Goal: Browse casually: Explore the website without a specific task or goal

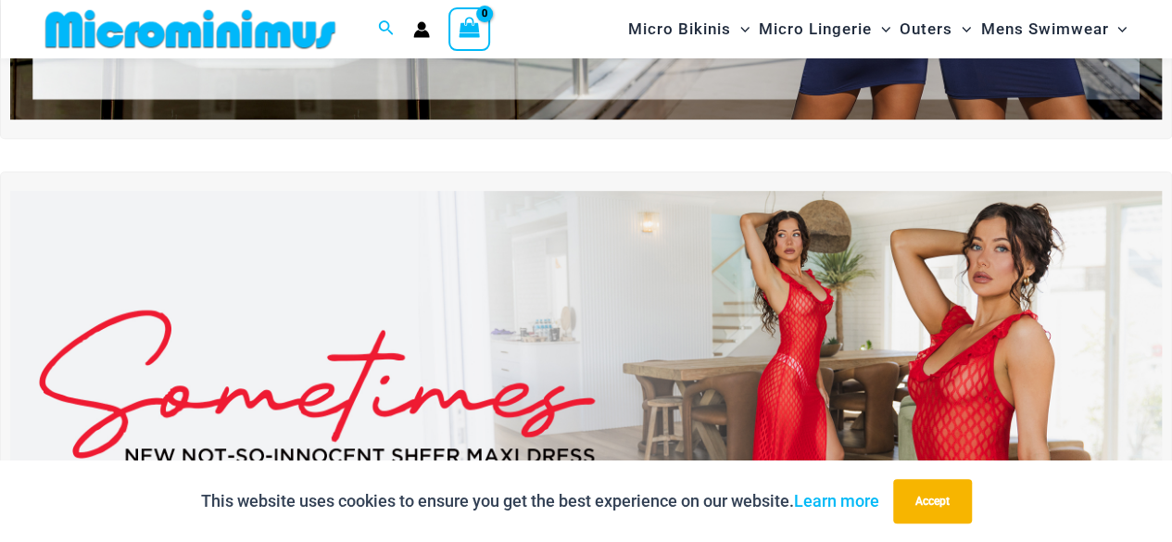
scroll to position [410, 0]
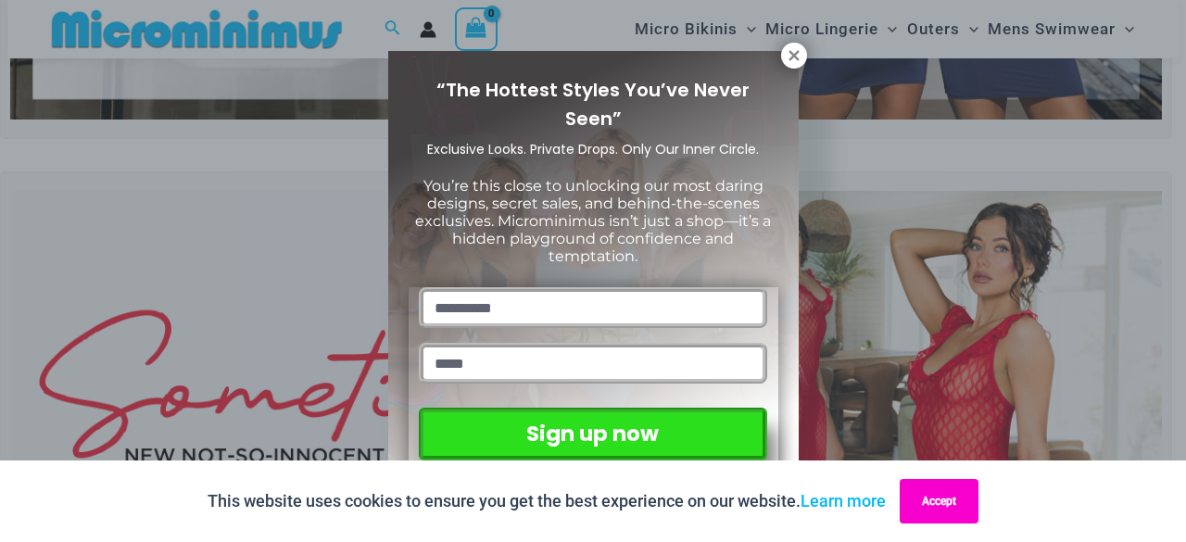
click at [947, 496] on button "Accept" at bounding box center [939, 501] width 79 height 44
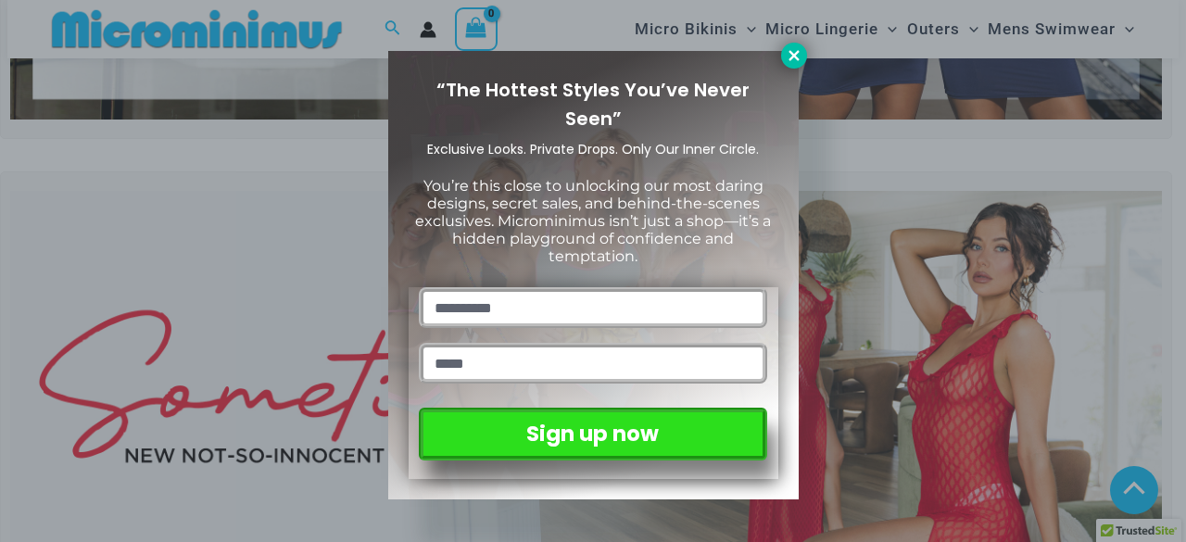
click at [791, 48] on icon at bounding box center [794, 55] width 17 height 17
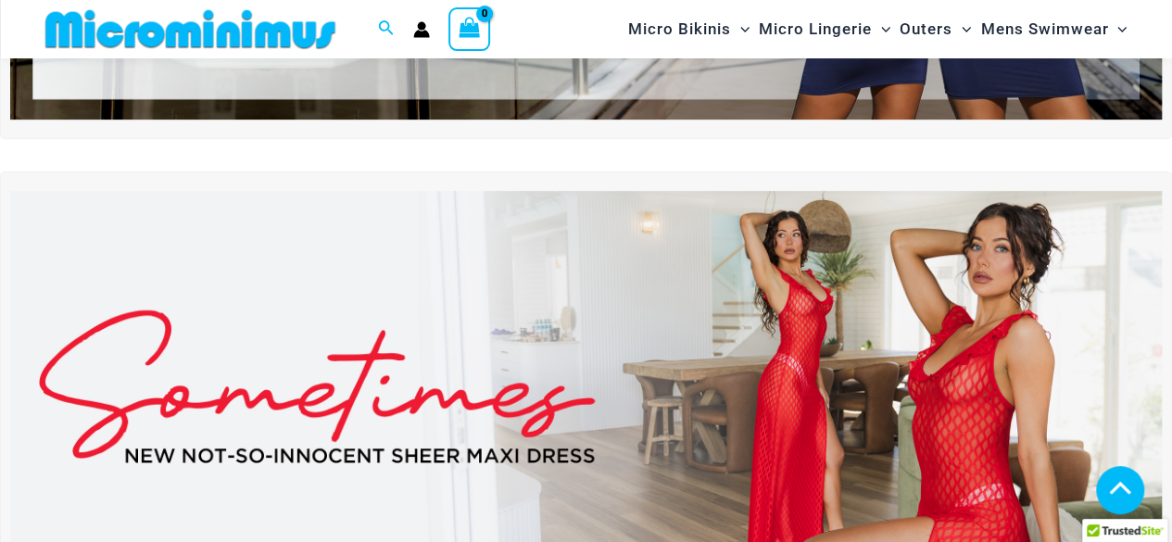
click at [821, 370] on img at bounding box center [586, 386] width 1152 height 391
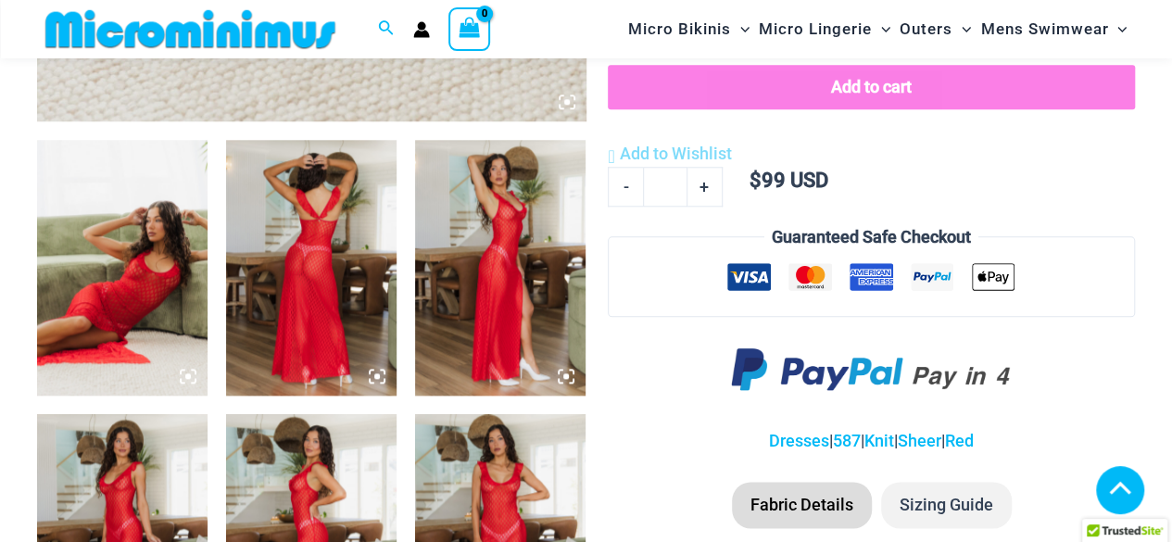
scroll to position [921, 0]
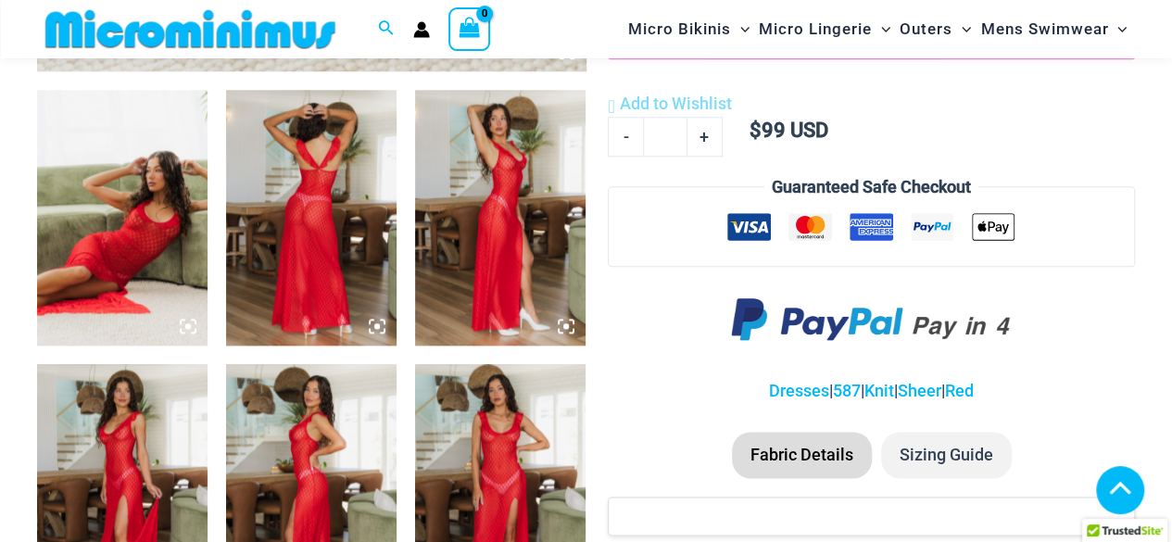
click at [307, 224] on img at bounding box center [311, 218] width 171 height 256
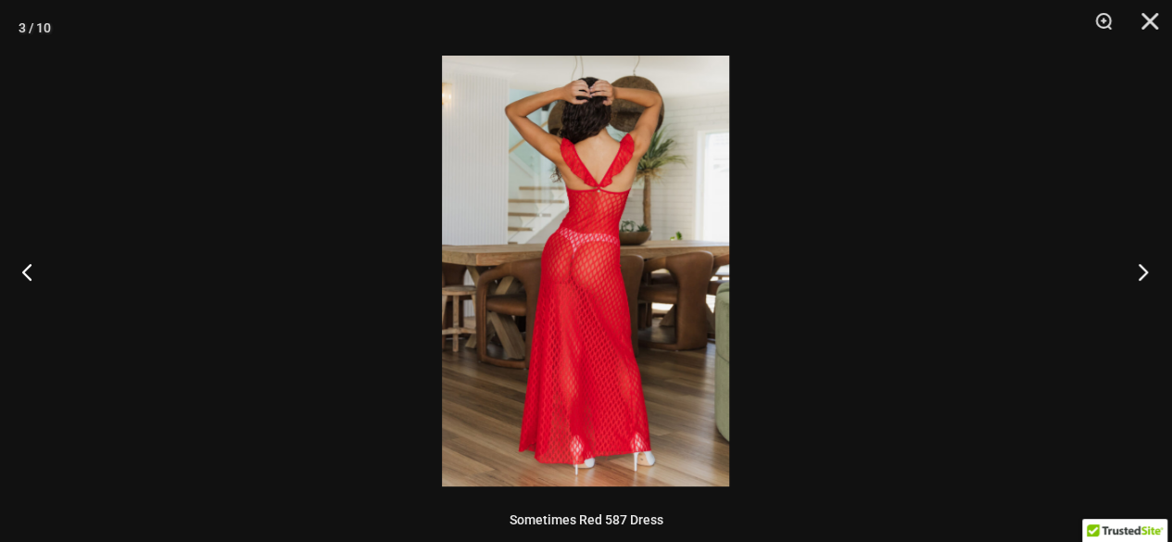
click at [1146, 269] on button "Next" at bounding box center [1137, 271] width 69 height 93
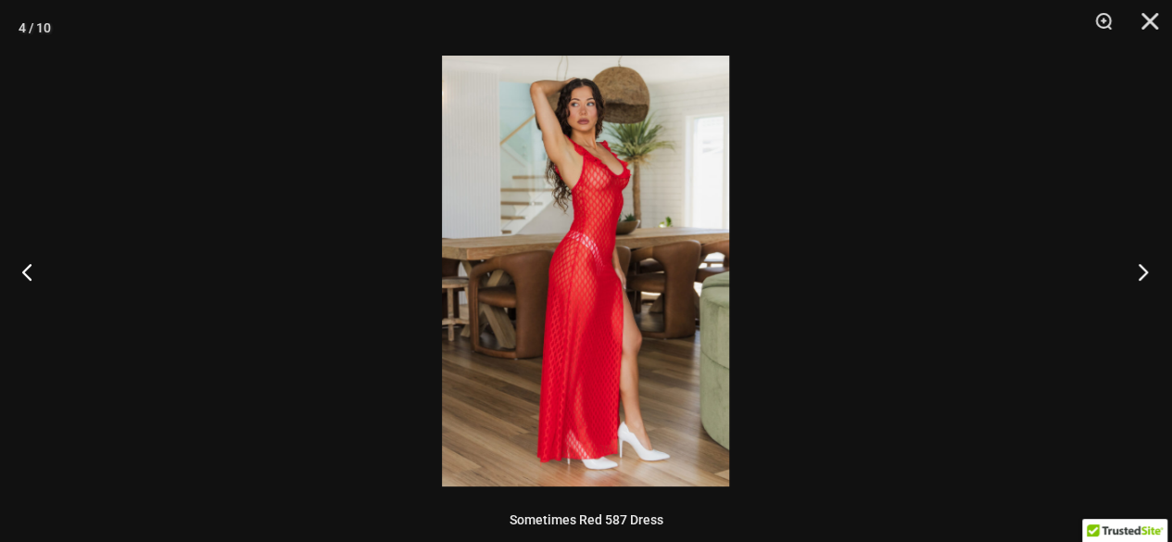
click at [1146, 269] on button "Next" at bounding box center [1137, 271] width 69 height 93
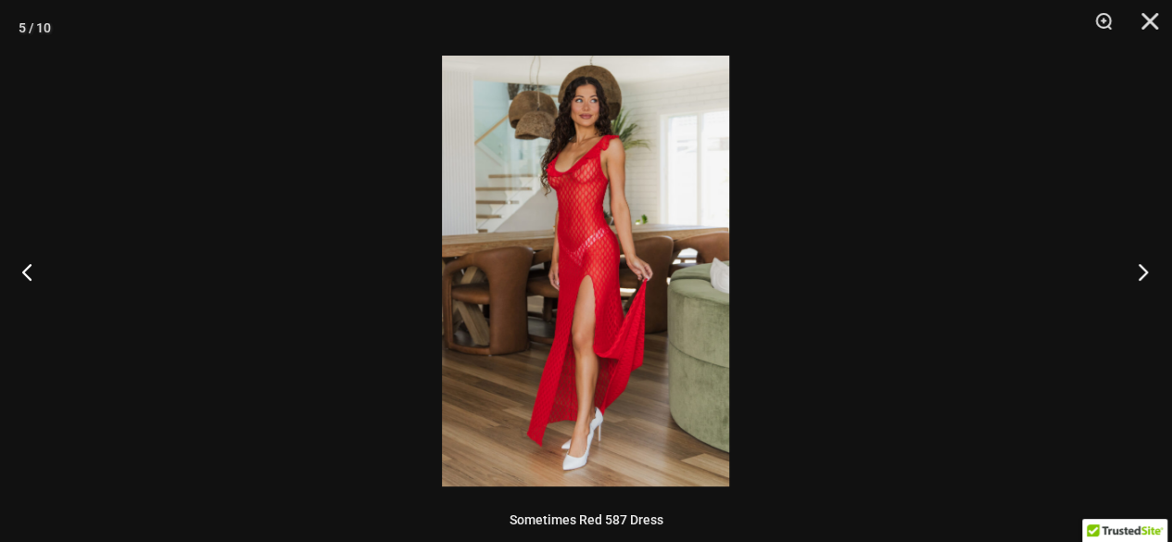
click at [1146, 269] on button "Next" at bounding box center [1137, 271] width 69 height 93
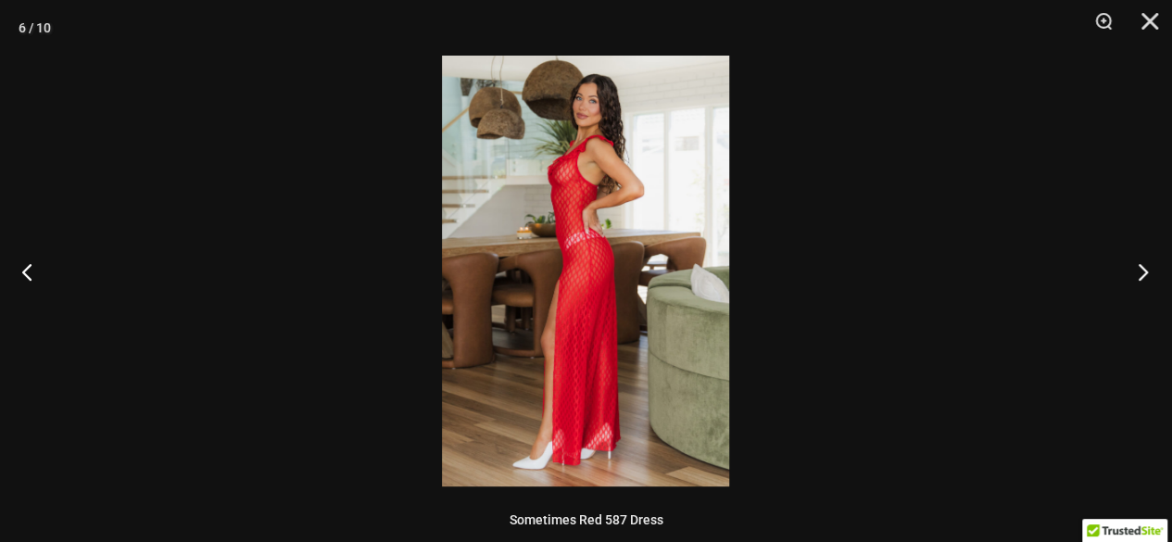
click at [1146, 269] on button "Next" at bounding box center [1137, 271] width 69 height 93
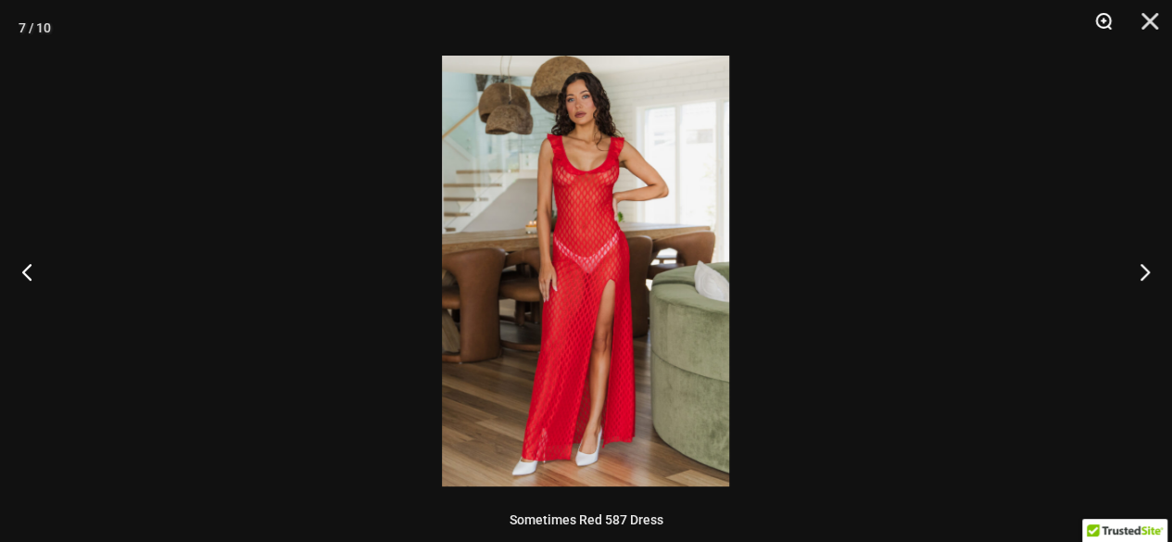
click at [1103, 17] on button "Zoom" at bounding box center [1097, 28] width 46 height 56
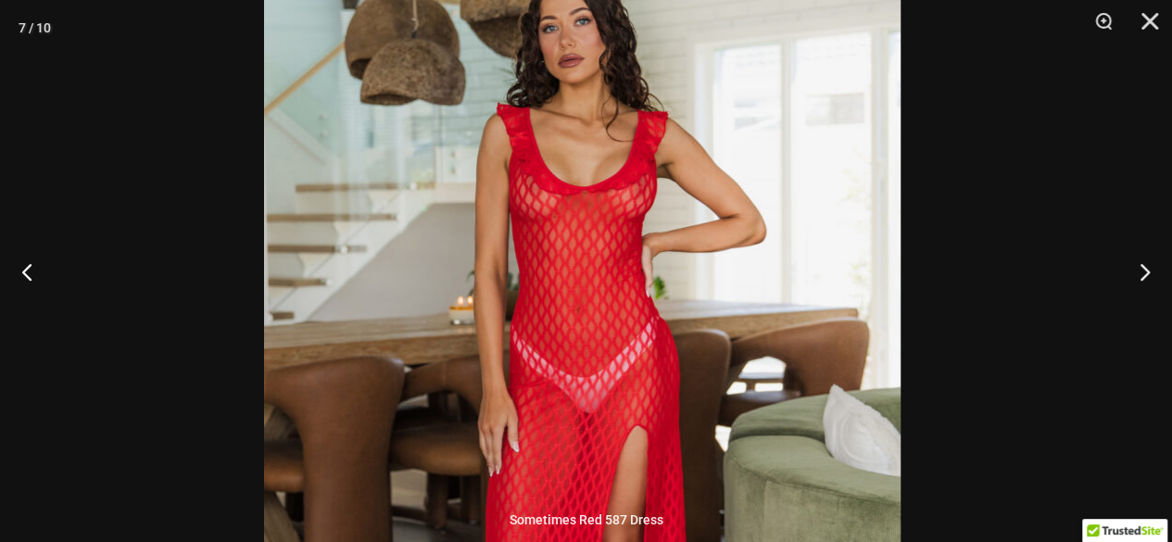
click at [734, 266] on img at bounding box center [582, 408] width 637 height 954
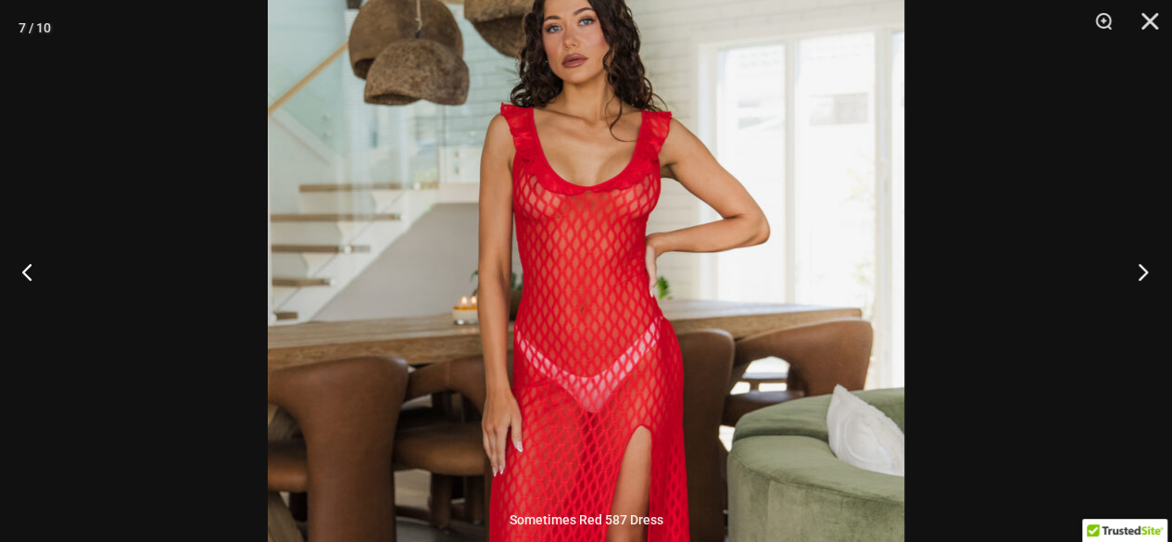
click at [1137, 270] on button "Next" at bounding box center [1137, 271] width 69 height 93
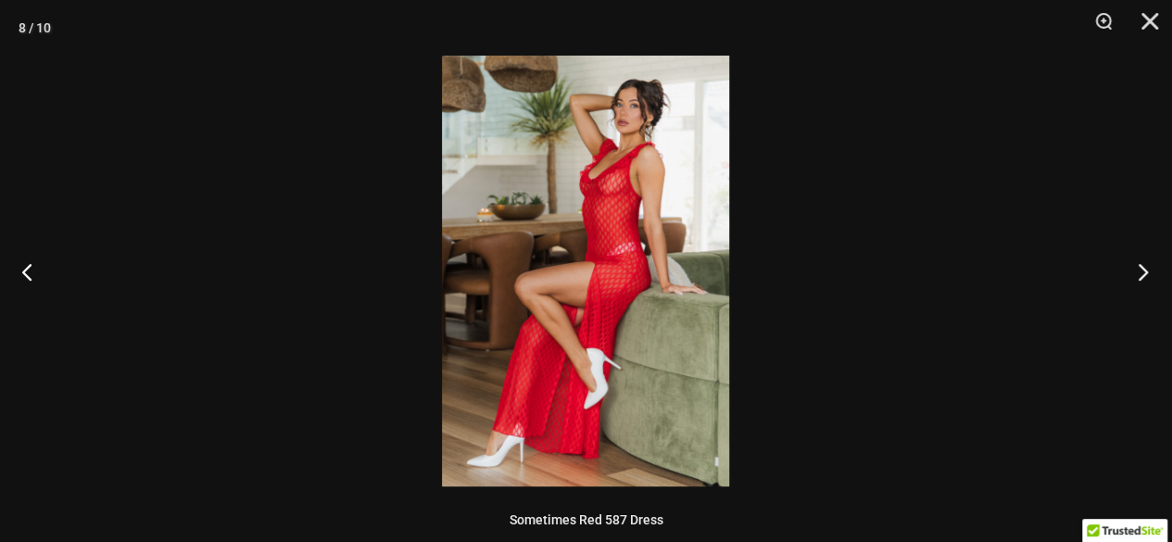
click at [1137, 270] on button "Next" at bounding box center [1137, 271] width 69 height 93
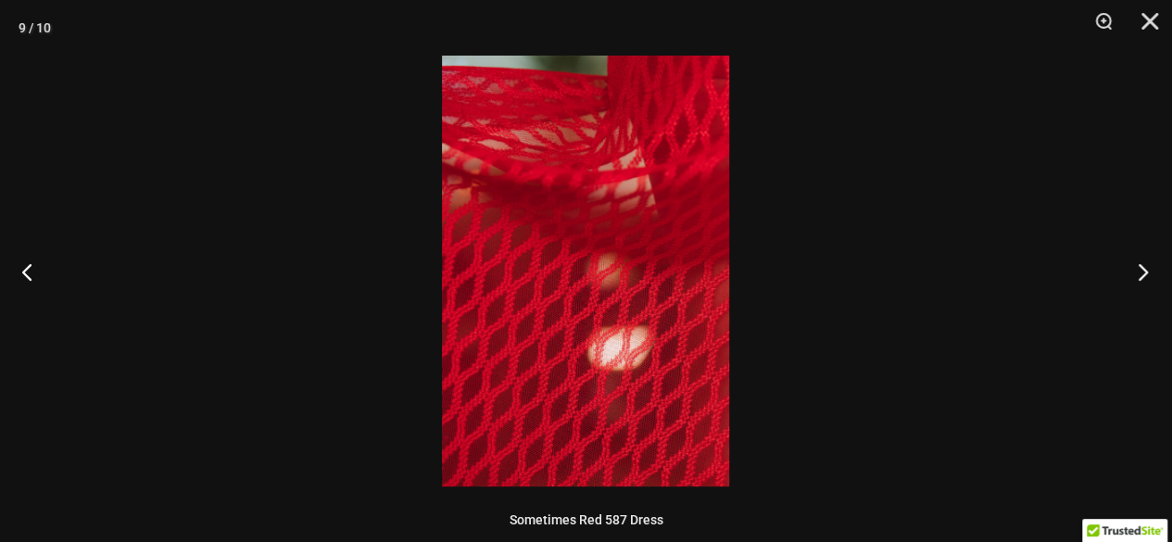
click at [1137, 270] on button "Next" at bounding box center [1137, 271] width 69 height 93
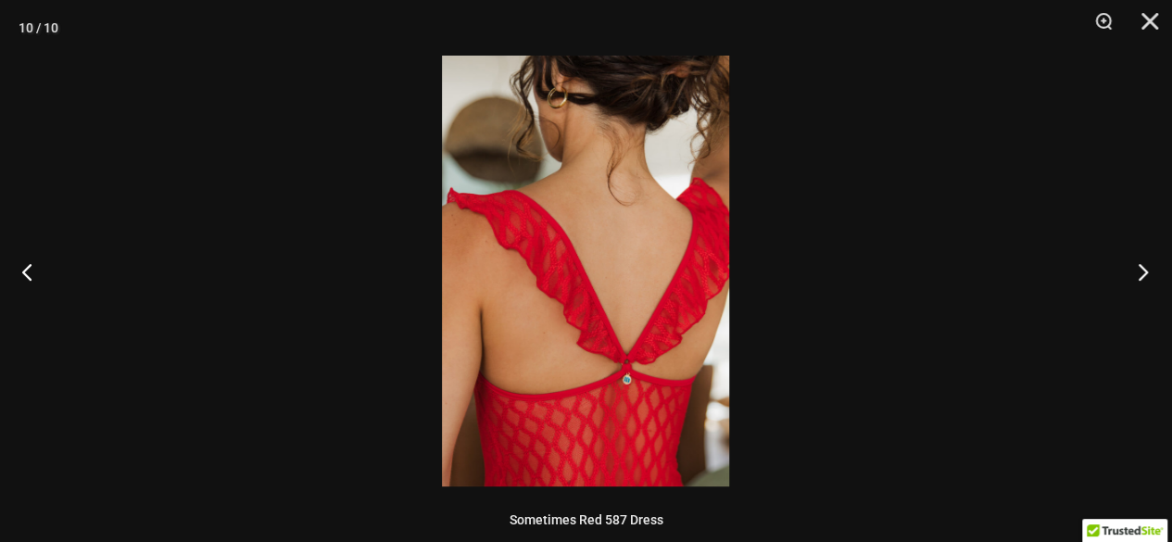
click at [1137, 270] on button "Next" at bounding box center [1137, 271] width 69 height 93
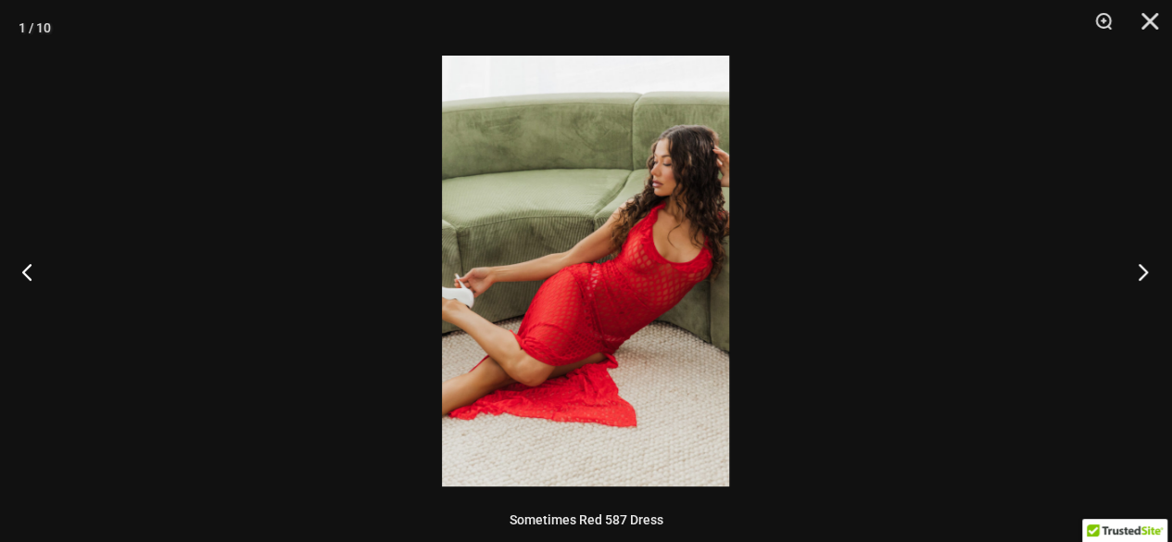
click at [1137, 270] on button "Next" at bounding box center [1137, 271] width 69 height 93
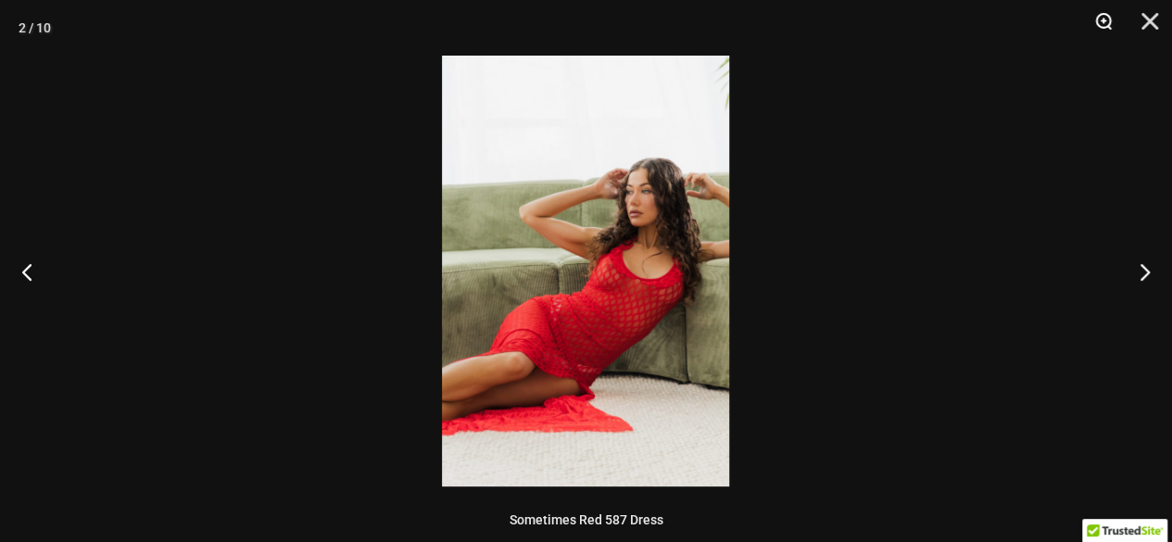
click at [1105, 25] on button "Zoom" at bounding box center [1097, 28] width 46 height 56
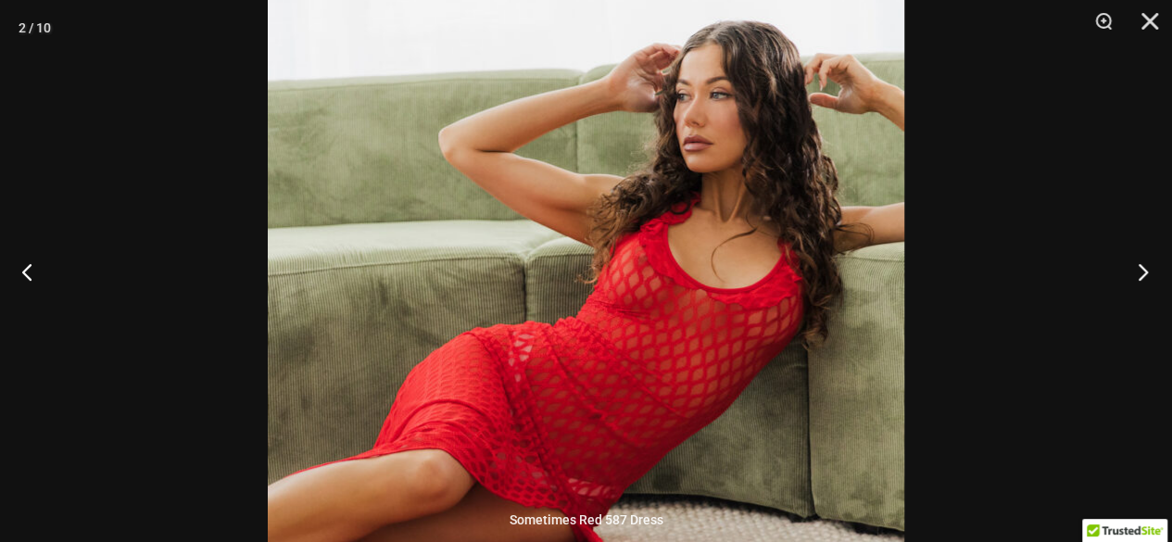
click at [1136, 275] on button "Next" at bounding box center [1137, 271] width 69 height 93
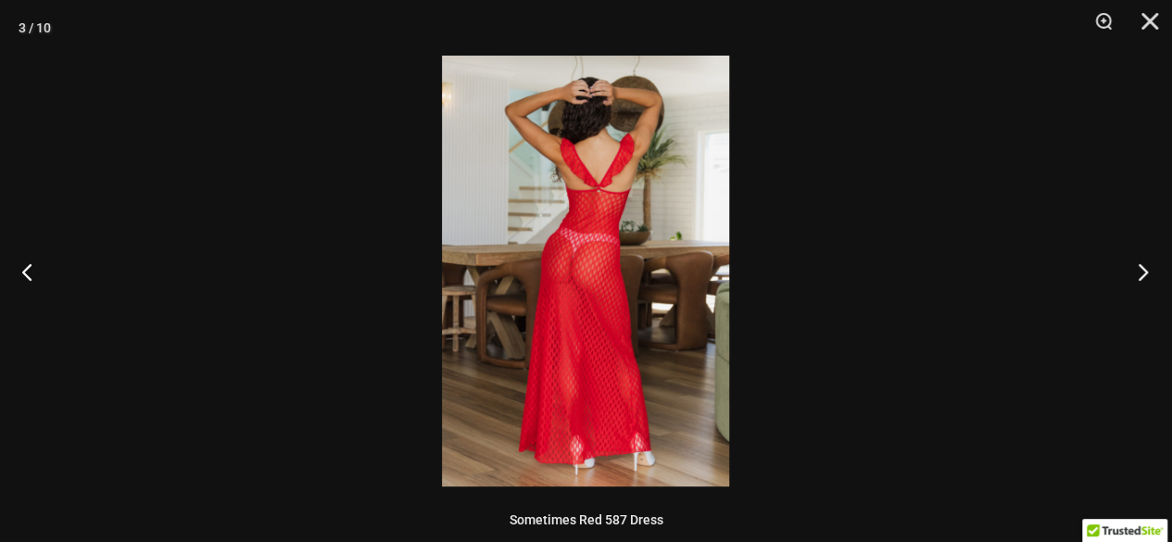
click at [1136, 275] on button "Next" at bounding box center [1137, 271] width 69 height 93
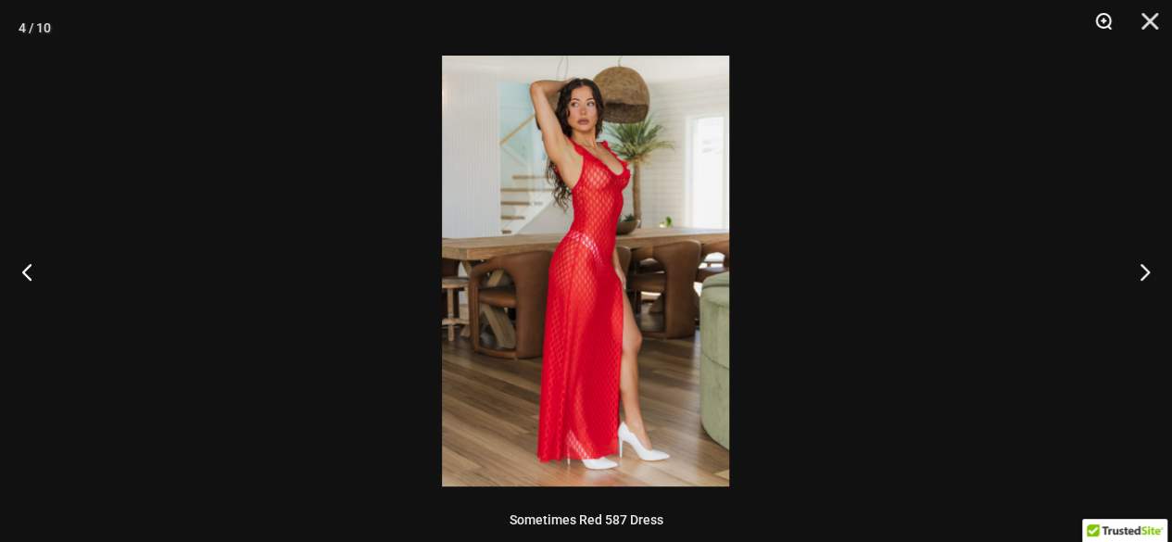
click at [1103, 23] on button "Zoom" at bounding box center [1097, 28] width 46 height 56
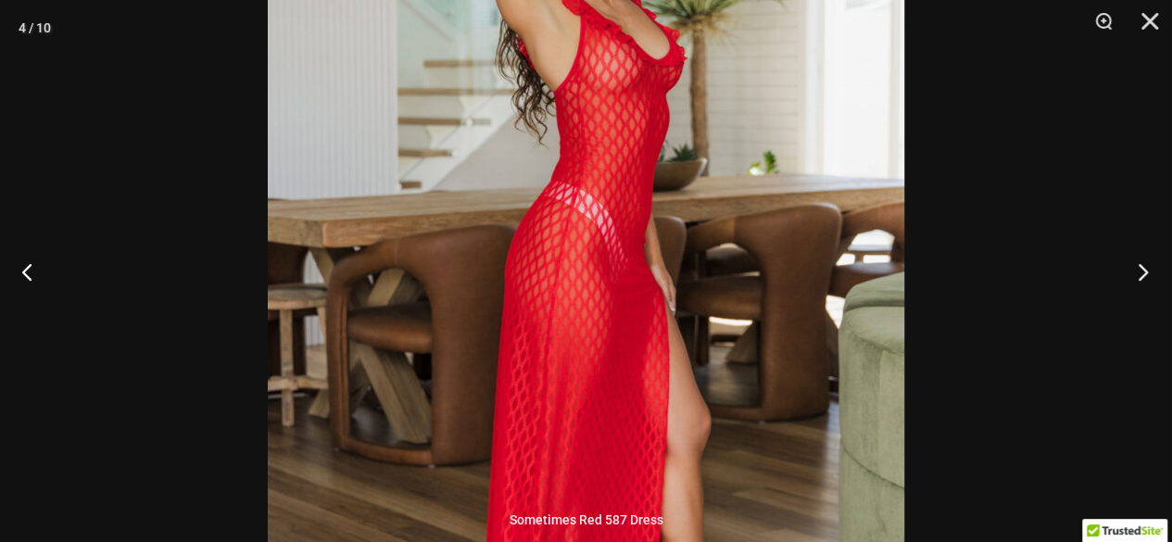
click at [1141, 270] on button "Next" at bounding box center [1137, 271] width 69 height 93
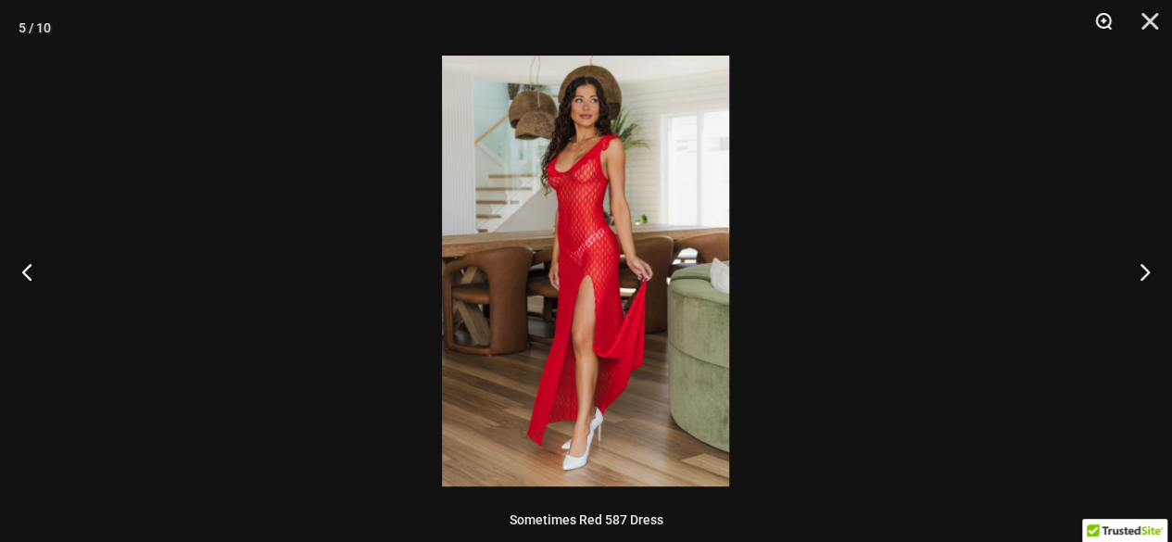
click at [1099, 19] on button "Zoom" at bounding box center [1097, 28] width 46 height 56
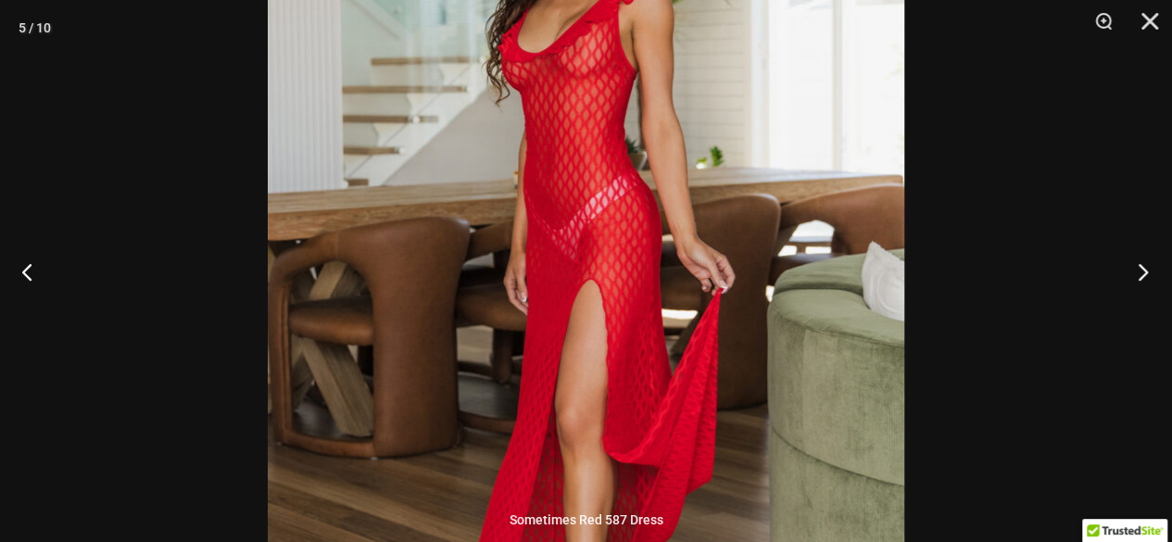
click at [1129, 279] on button "Next" at bounding box center [1137, 271] width 69 height 93
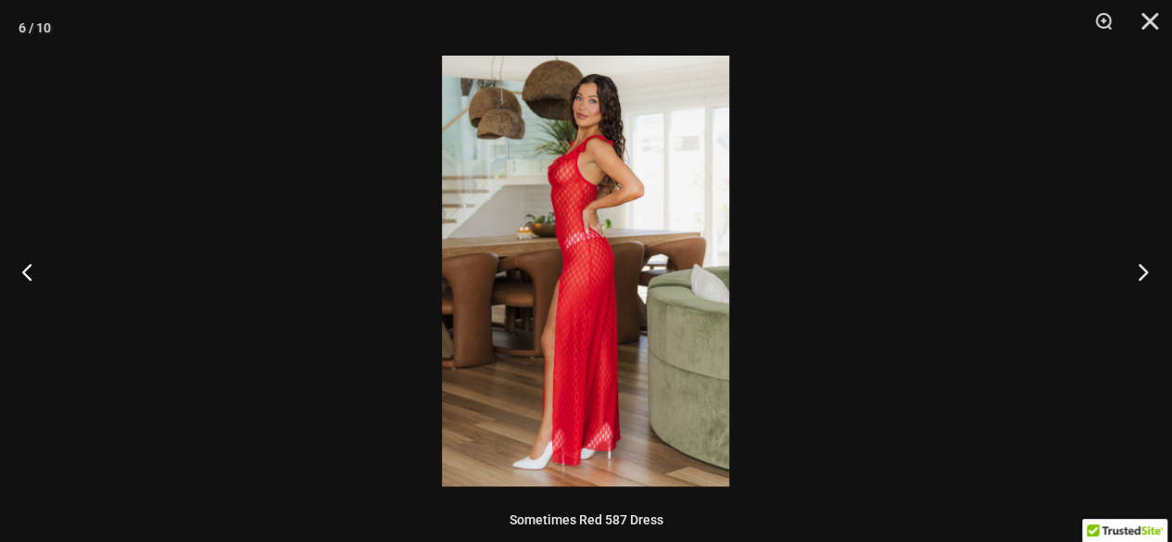
click at [1129, 279] on button "Next" at bounding box center [1137, 271] width 69 height 93
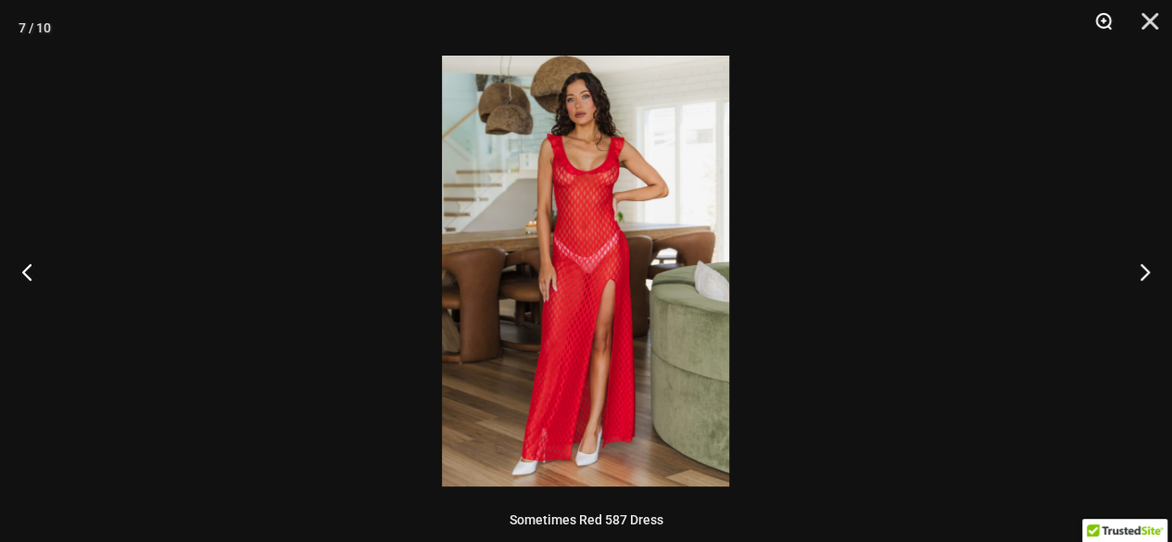
click at [1101, 21] on button "Zoom" at bounding box center [1097, 28] width 46 height 56
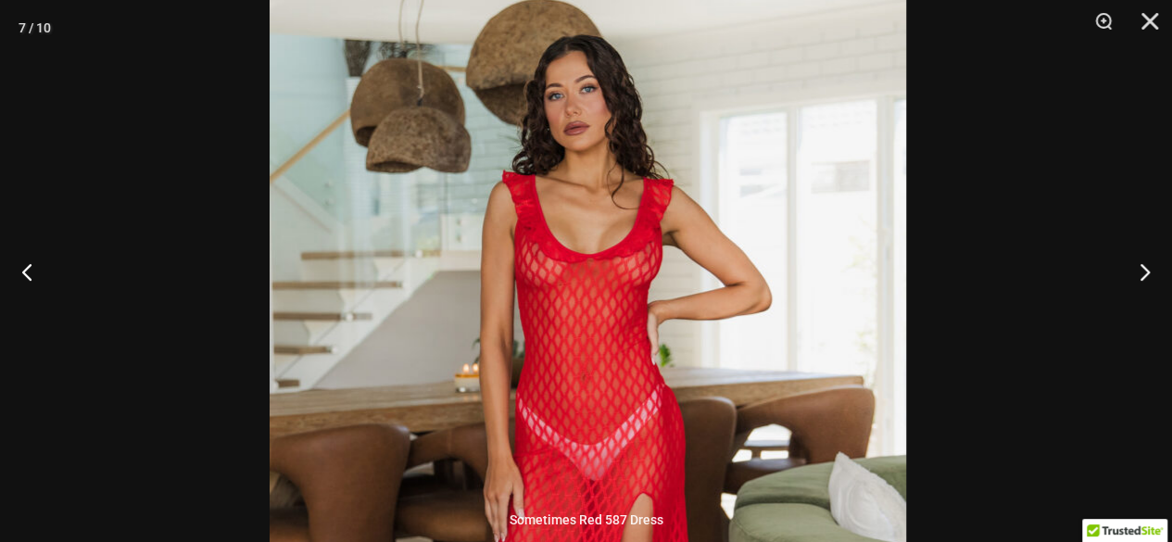
click at [770, 360] on img at bounding box center [588, 475] width 637 height 954
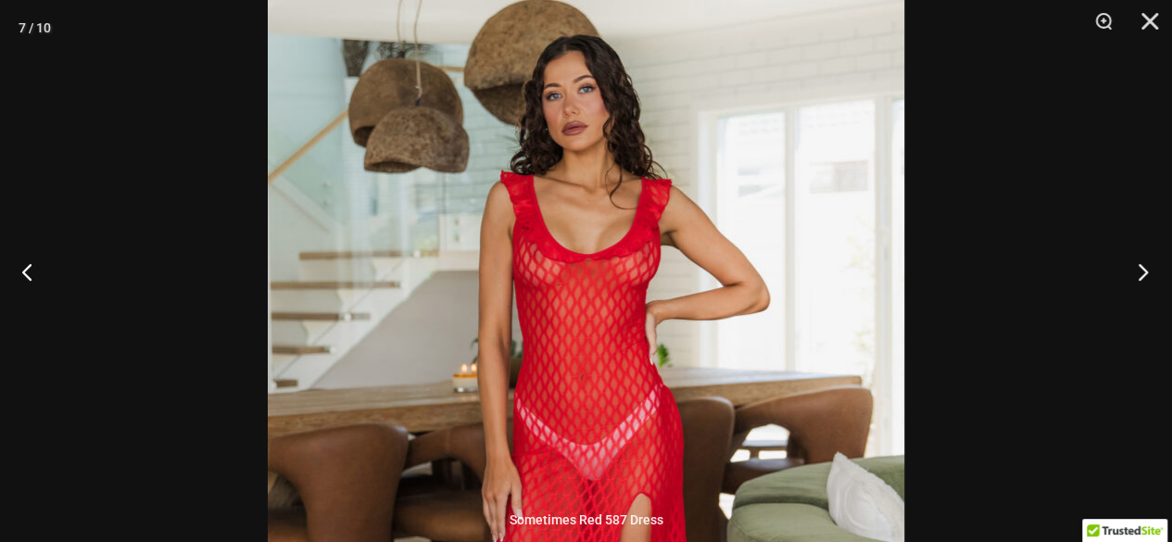
click at [1142, 274] on button "Next" at bounding box center [1137, 271] width 69 height 93
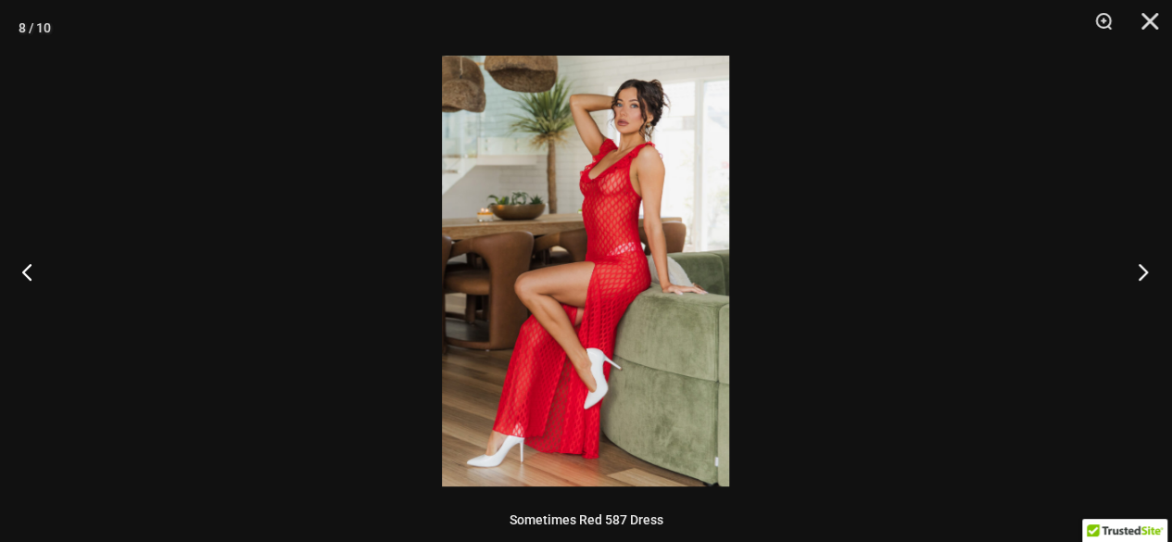
click at [1142, 274] on button "Next" at bounding box center [1137, 271] width 69 height 93
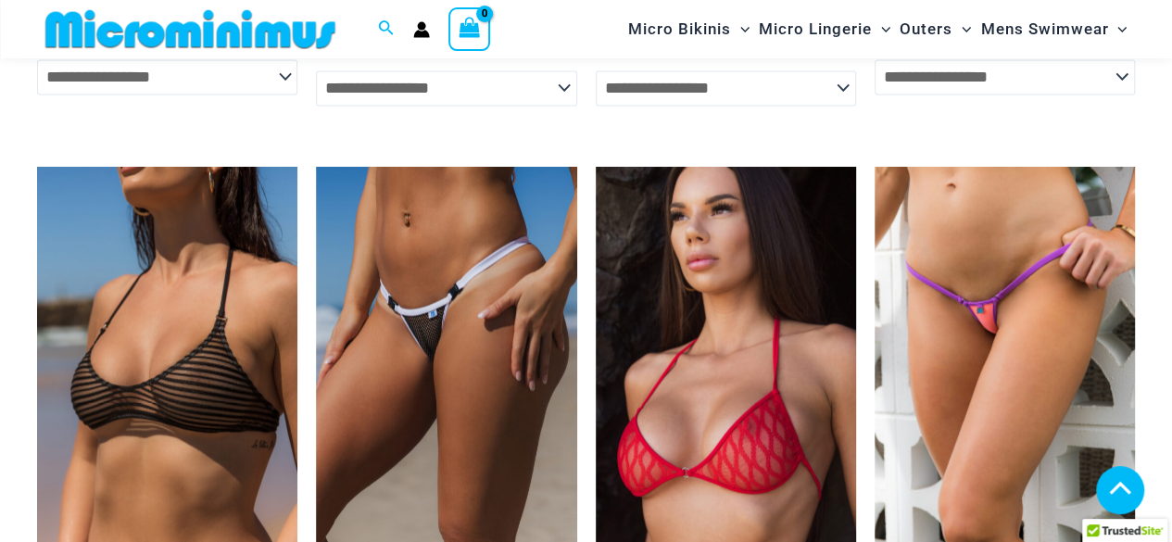
scroll to position [4903, 0]
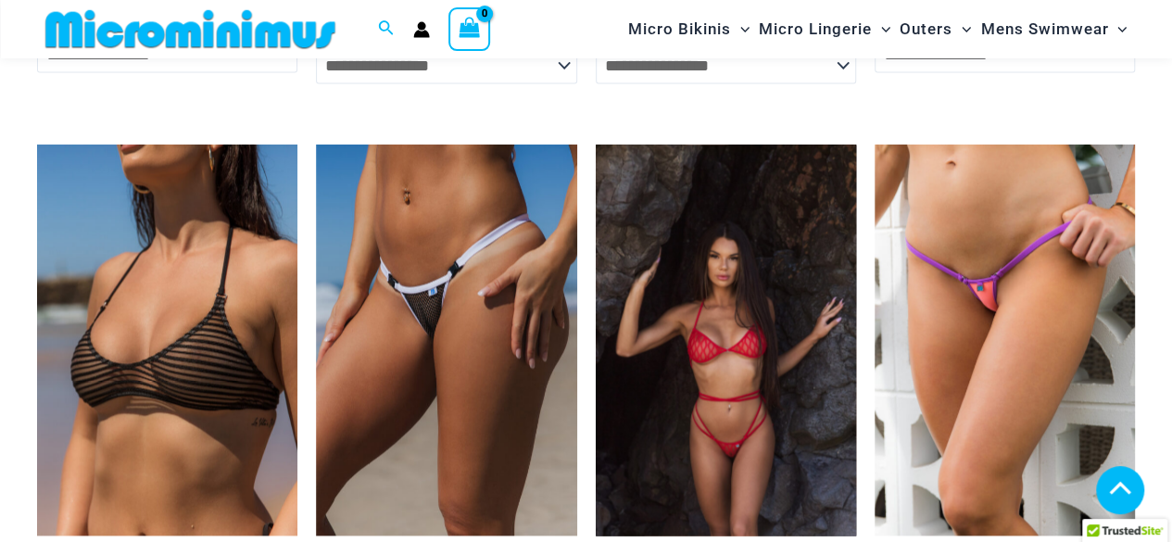
click at [733, 392] on img at bounding box center [726, 340] width 260 height 391
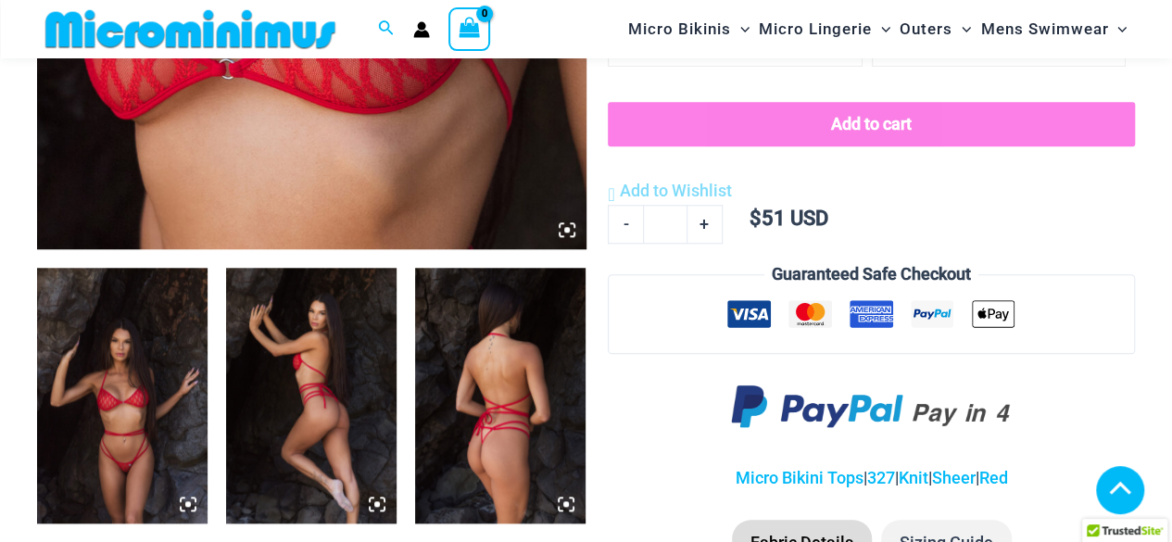
scroll to position [751, 0]
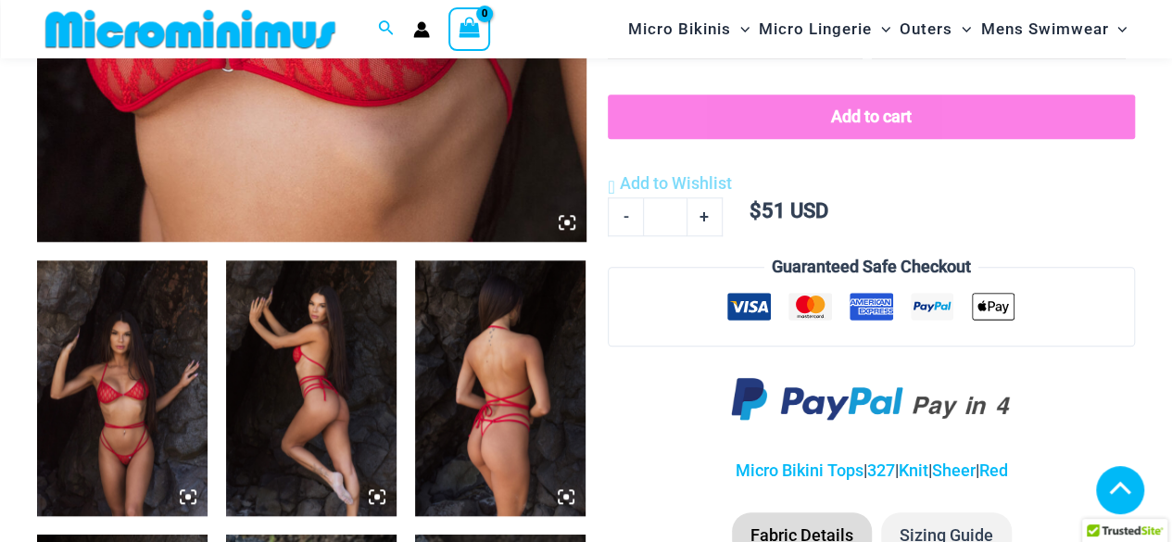
click at [495, 357] on img at bounding box center [500, 388] width 171 height 256
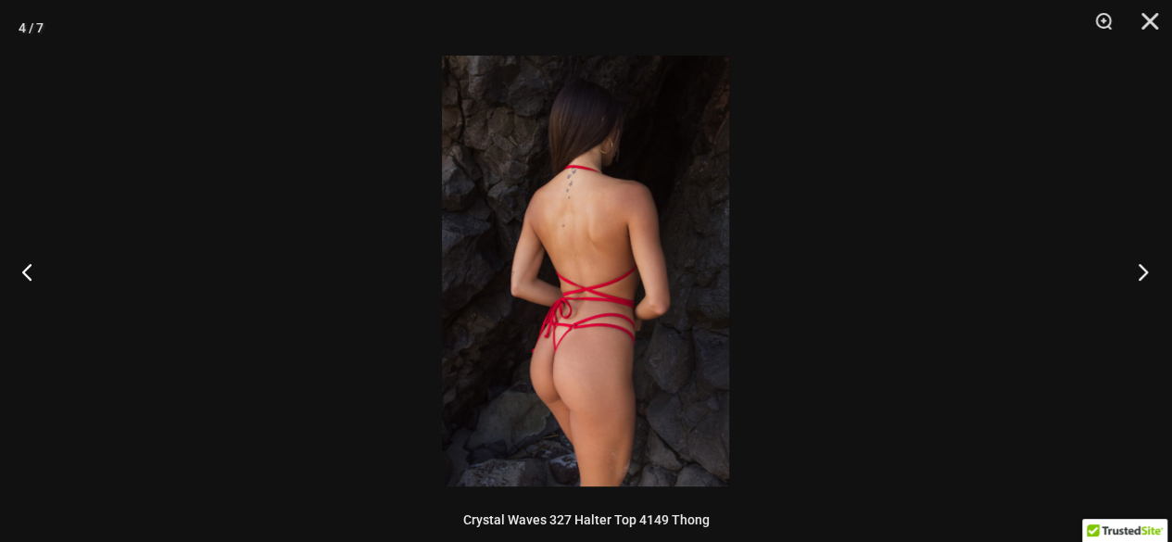
click at [1138, 273] on button "Next" at bounding box center [1137, 271] width 69 height 93
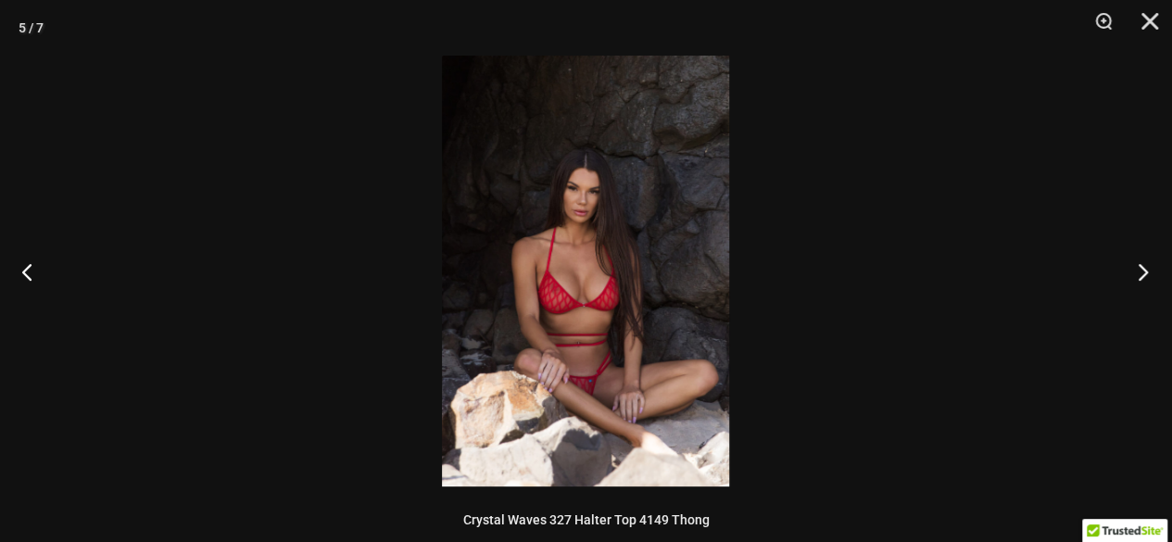
click at [1138, 273] on button "Next" at bounding box center [1137, 271] width 69 height 93
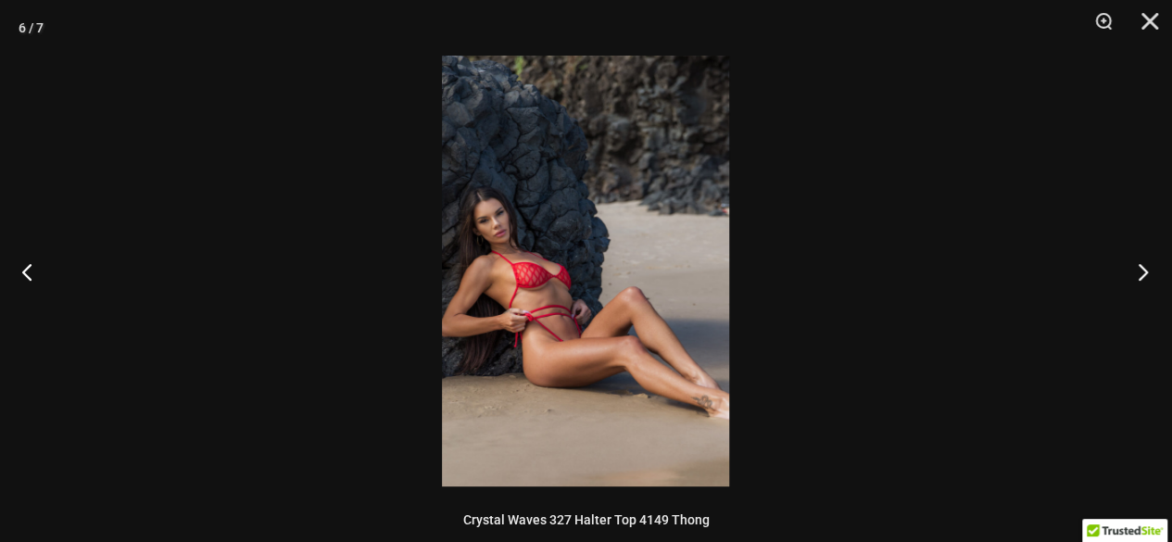
click at [1138, 273] on button "Next" at bounding box center [1137, 271] width 69 height 93
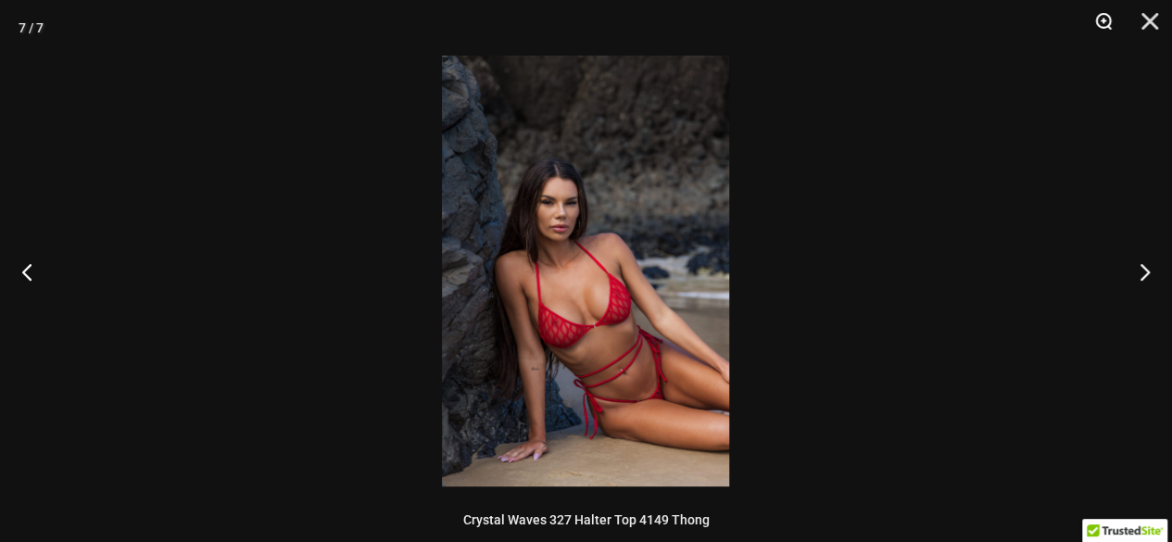
click at [1105, 18] on button "Zoom" at bounding box center [1097, 28] width 46 height 56
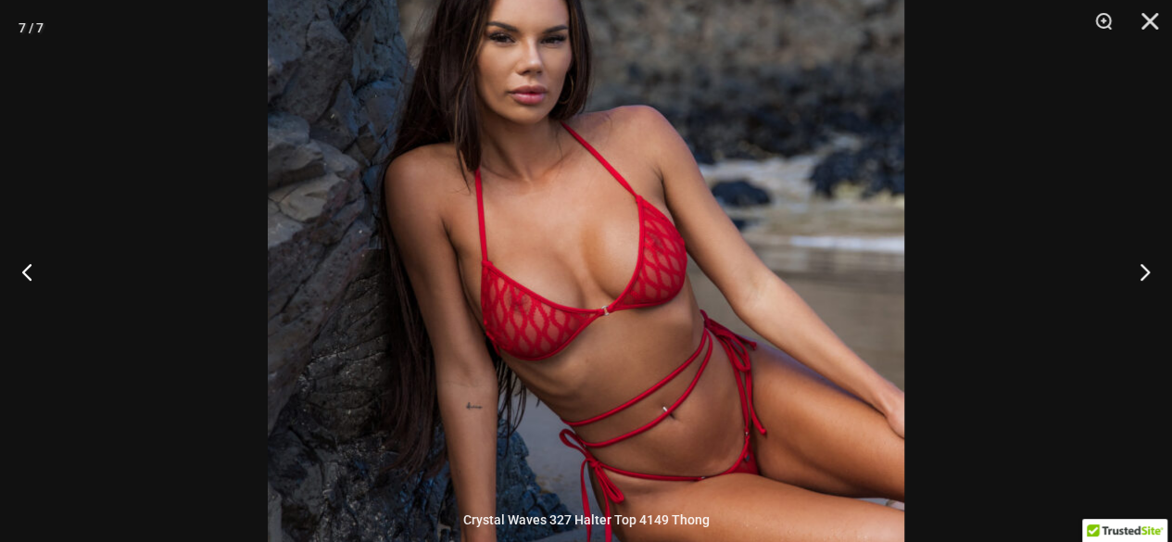
click at [832, 307] on img at bounding box center [586, 190] width 637 height 954
click at [1143, 275] on button "Next" at bounding box center [1137, 271] width 69 height 93
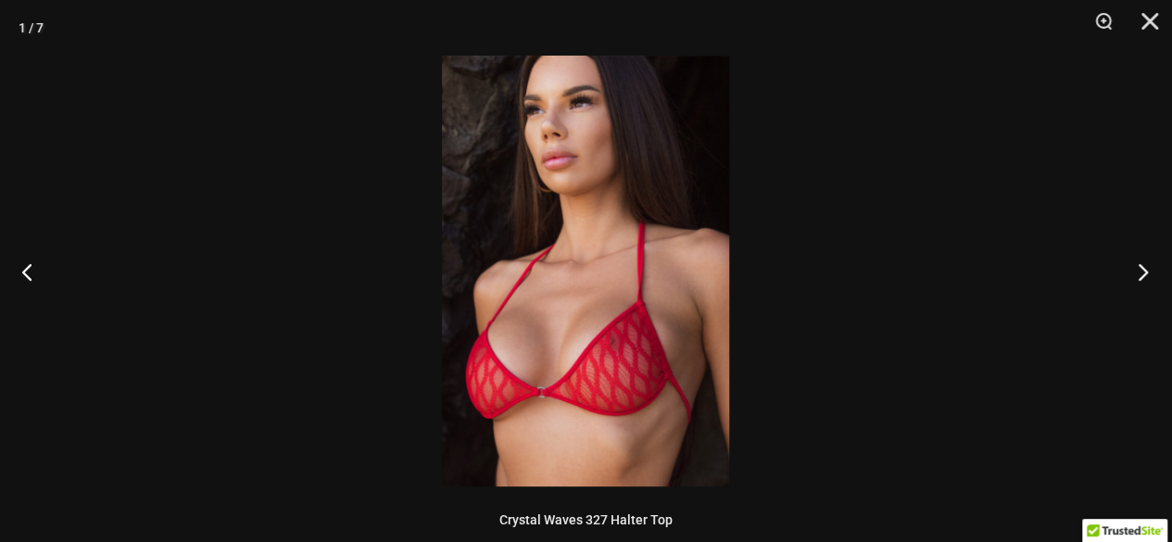
click at [1143, 275] on button "Next" at bounding box center [1137, 271] width 69 height 93
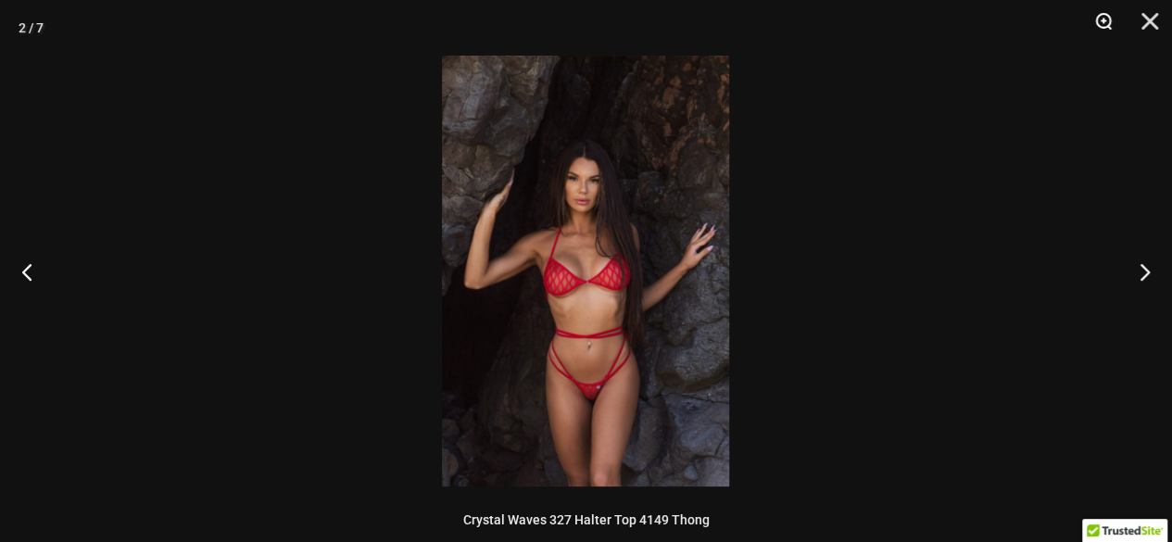
click at [1103, 23] on button "Zoom" at bounding box center [1097, 28] width 46 height 56
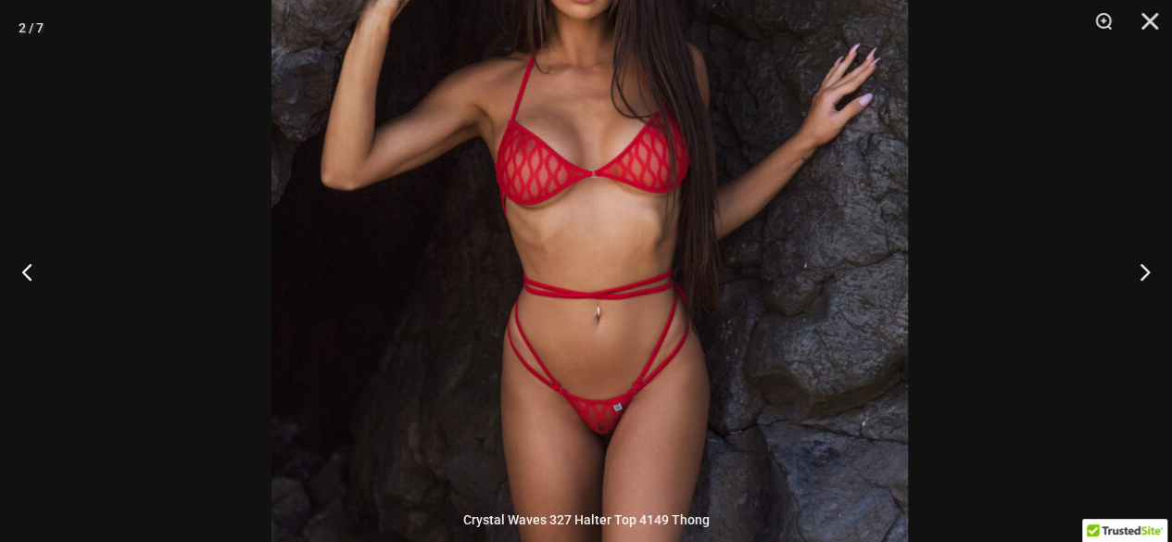
click at [771, 239] on img at bounding box center [590, 150] width 637 height 954
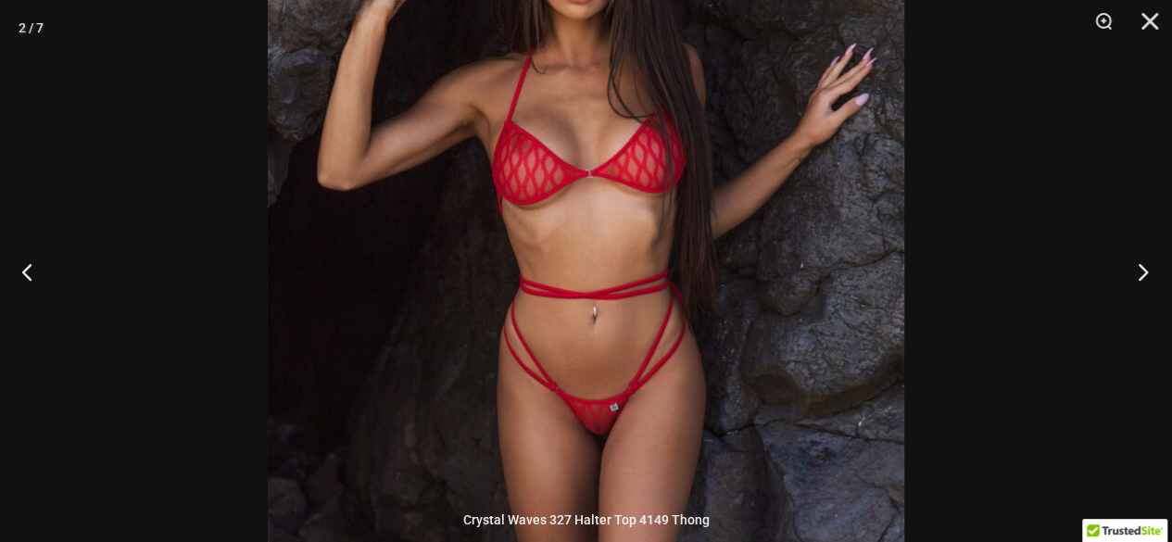
click at [1141, 272] on button "Next" at bounding box center [1137, 271] width 69 height 93
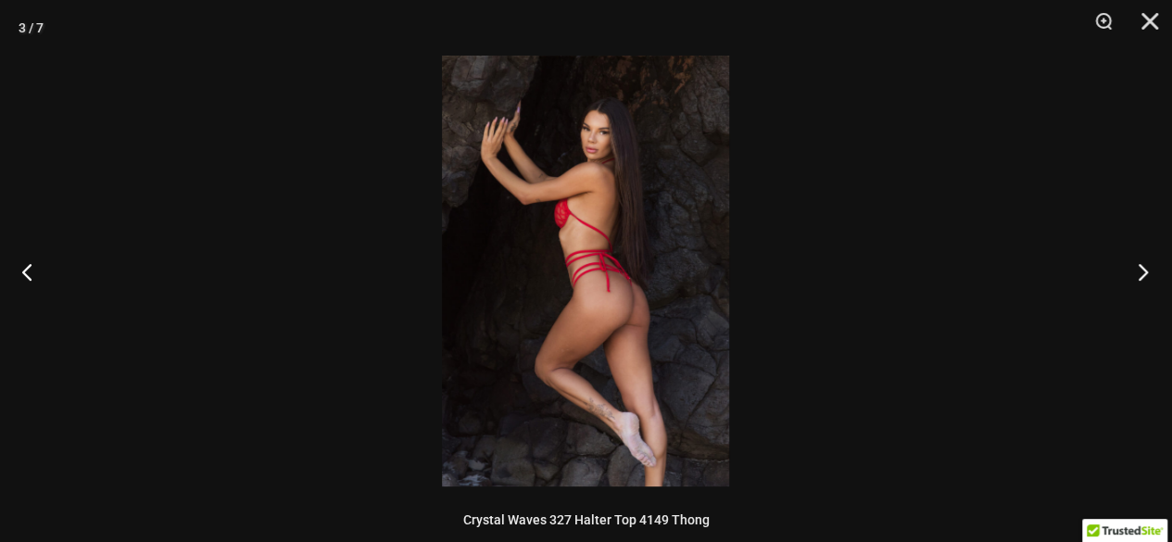
click at [1141, 272] on button "Next" at bounding box center [1137, 271] width 69 height 93
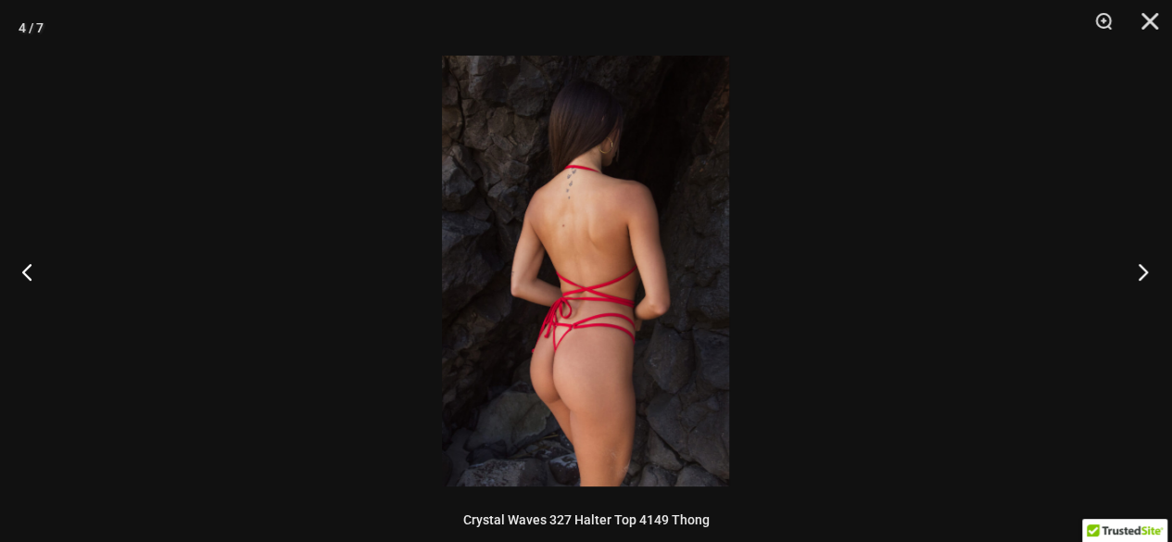
click at [1141, 272] on button "Next" at bounding box center [1137, 271] width 69 height 93
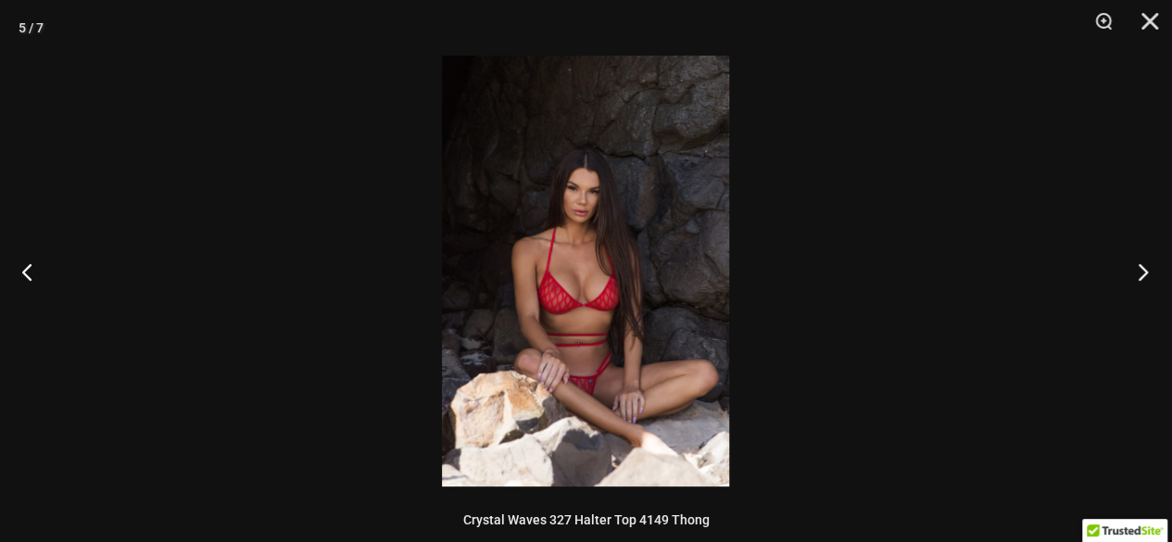
click at [1141, 272] on button "Next" at bounding box center [1137, 271] width 69 height 93
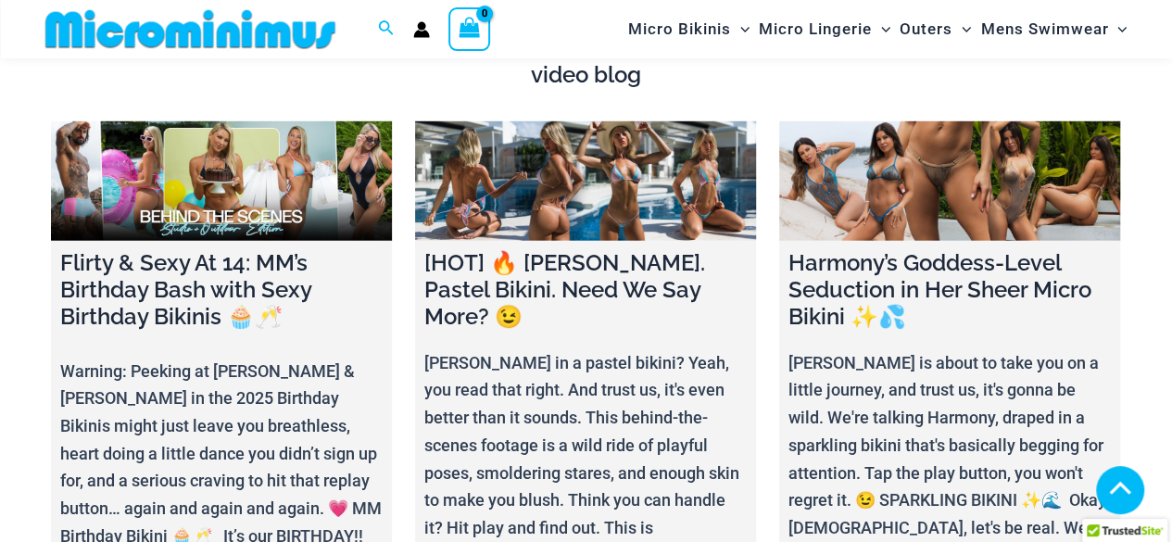
scroll to position [6142, 0]
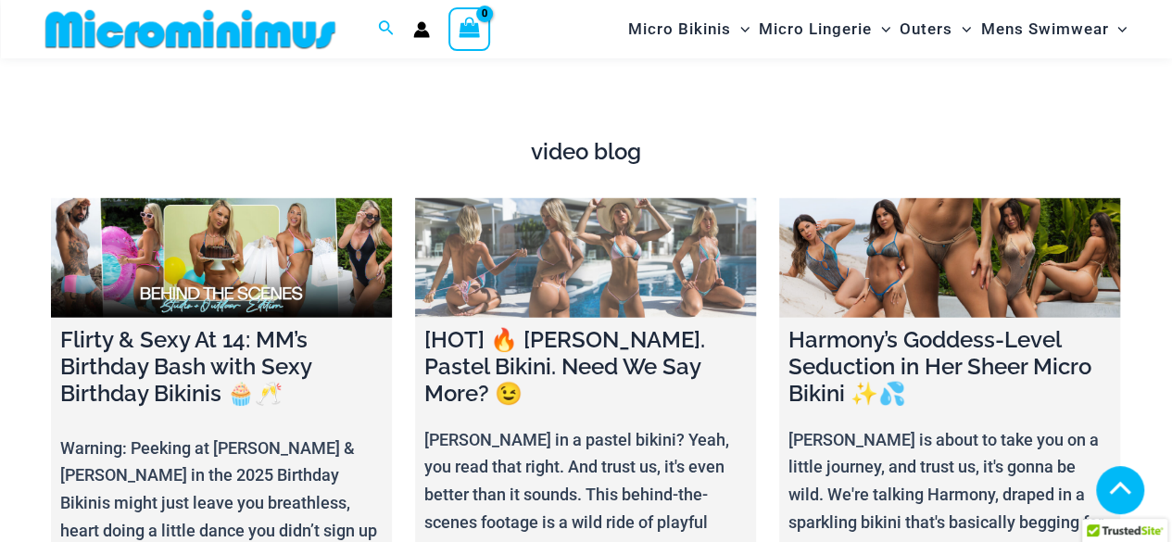
click at [628, 216] on link at bounding box center [585, 258] width 341 height 120
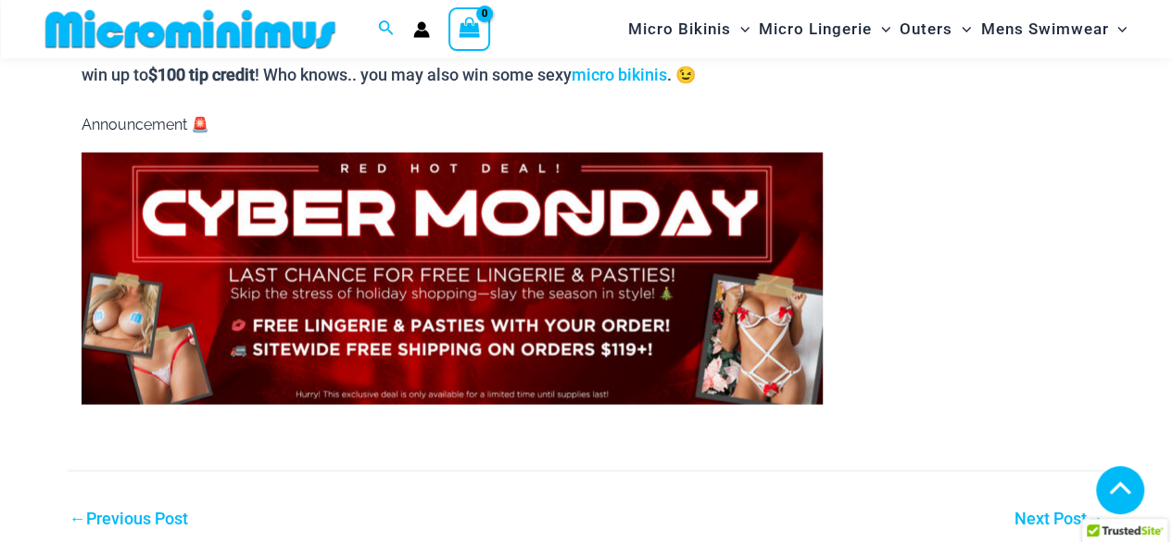
scroll to position [1724, 0]
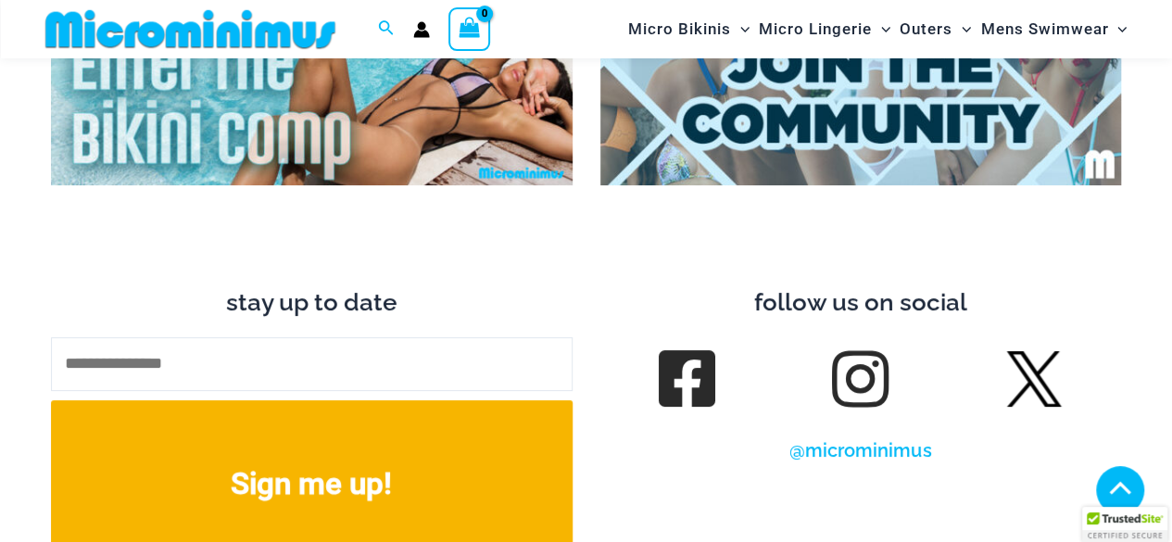
scroll to position [6142, 0]
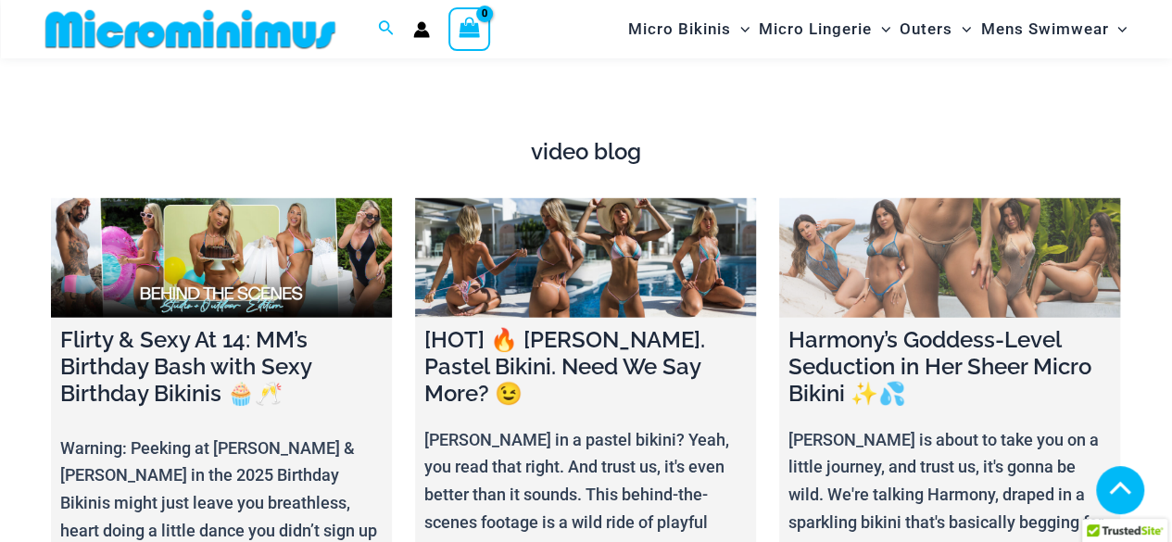
click at [938, 260] on link at bounding box center [949, 258] width 341 height 120
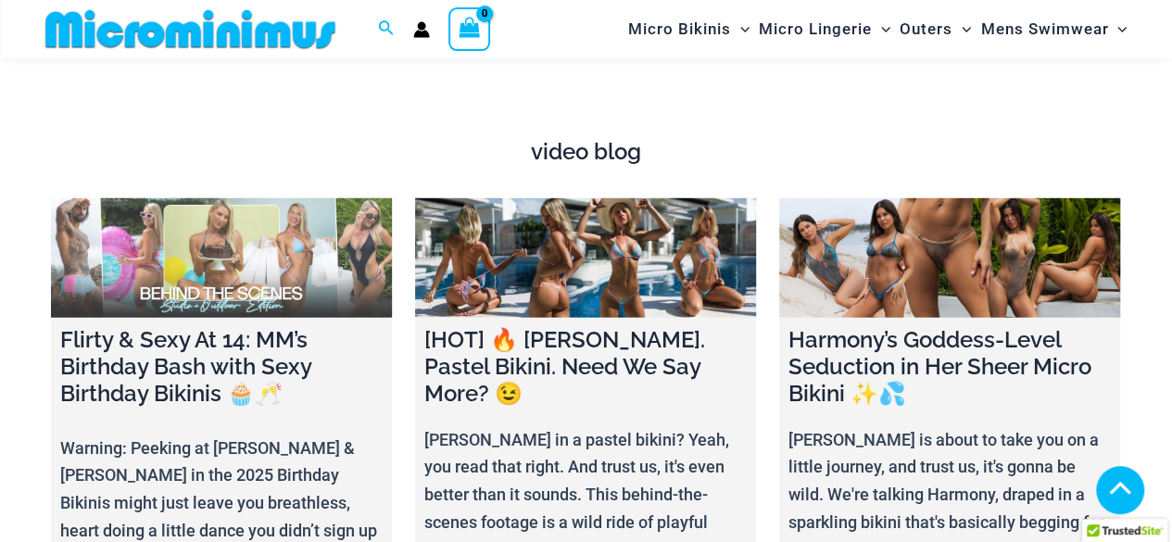
click at [170, 360] on h4 "Flirty & Sexy At 14: MM’s Birthday Bash with Sexy Birthday Bikinis 🧁🥂" at bounding box center [221, 367] width 322 height 80
click at [171, 277] on link at bounding box center [221, 258] width 341 height 120
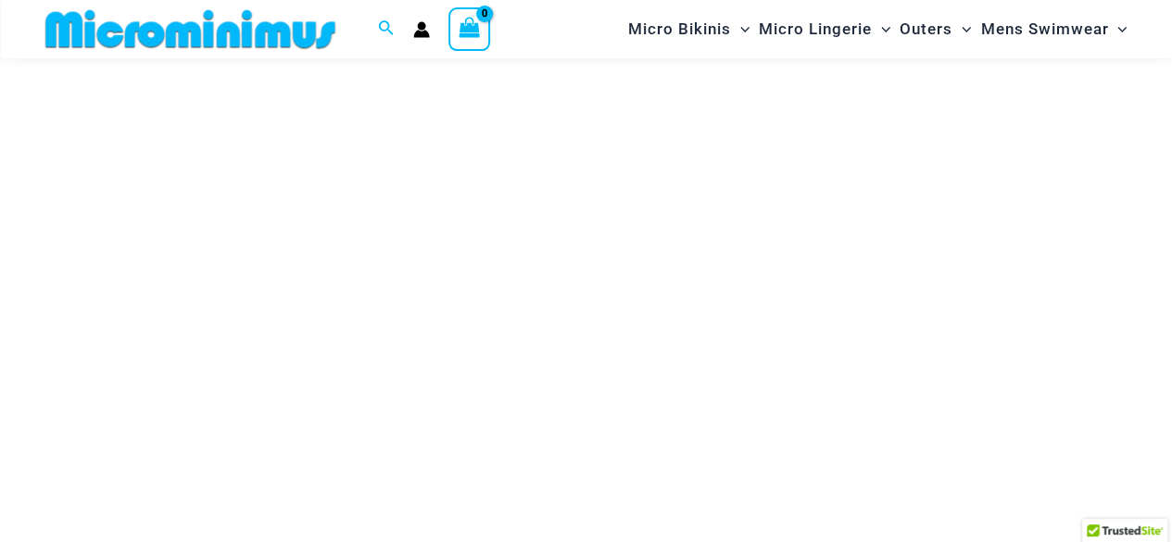
scroll to position [201, 0]
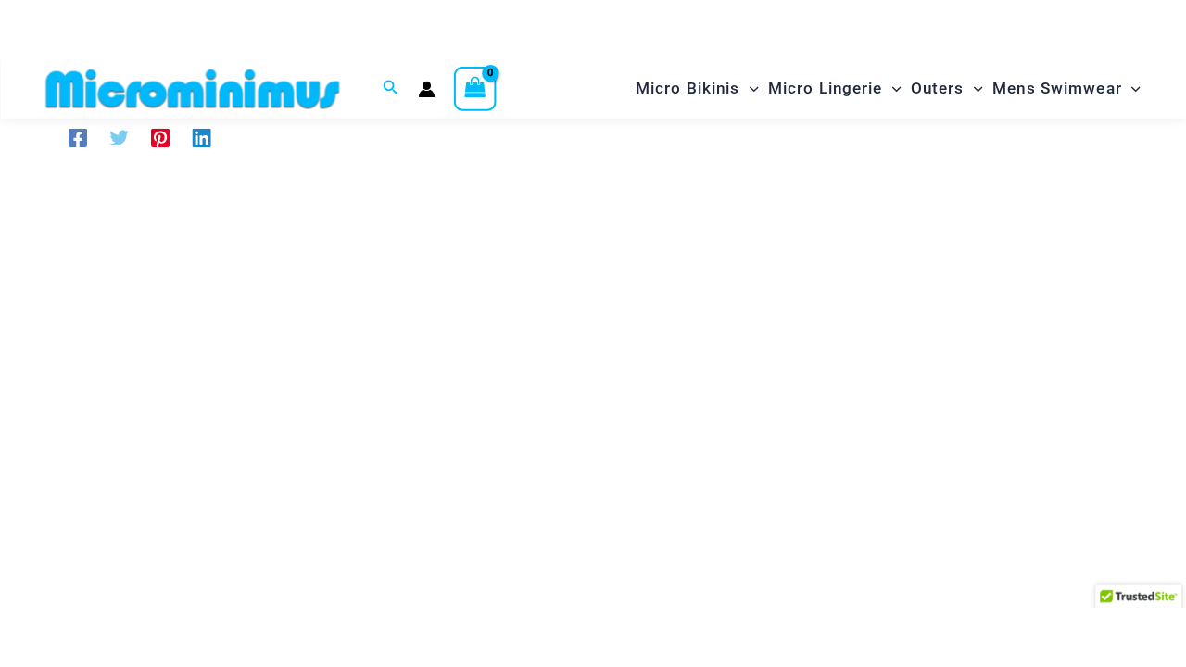
scroll to position [335, 0]
